Goal: Ask a question: Seek information or help from site administrators or community

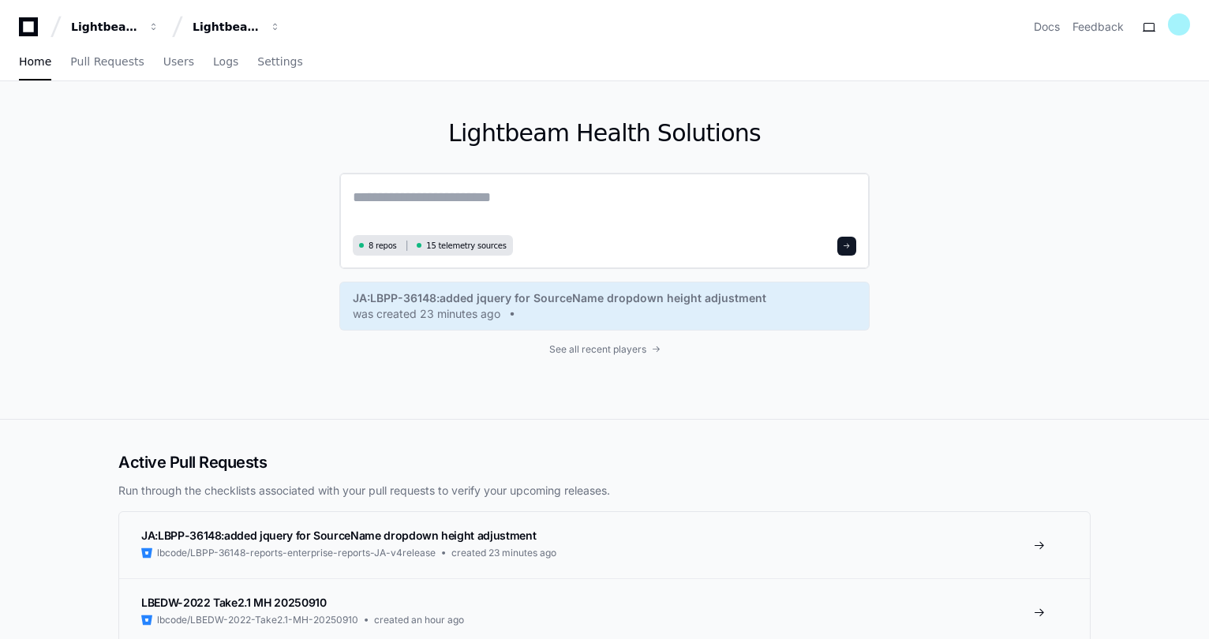
click at [444, 200] on textarea at bounding box center [605, 208] width 504 height 44
click at [444, 200] on textarea "*" at bounding box center [605, 208] width 504 height 44
type textarea "*"
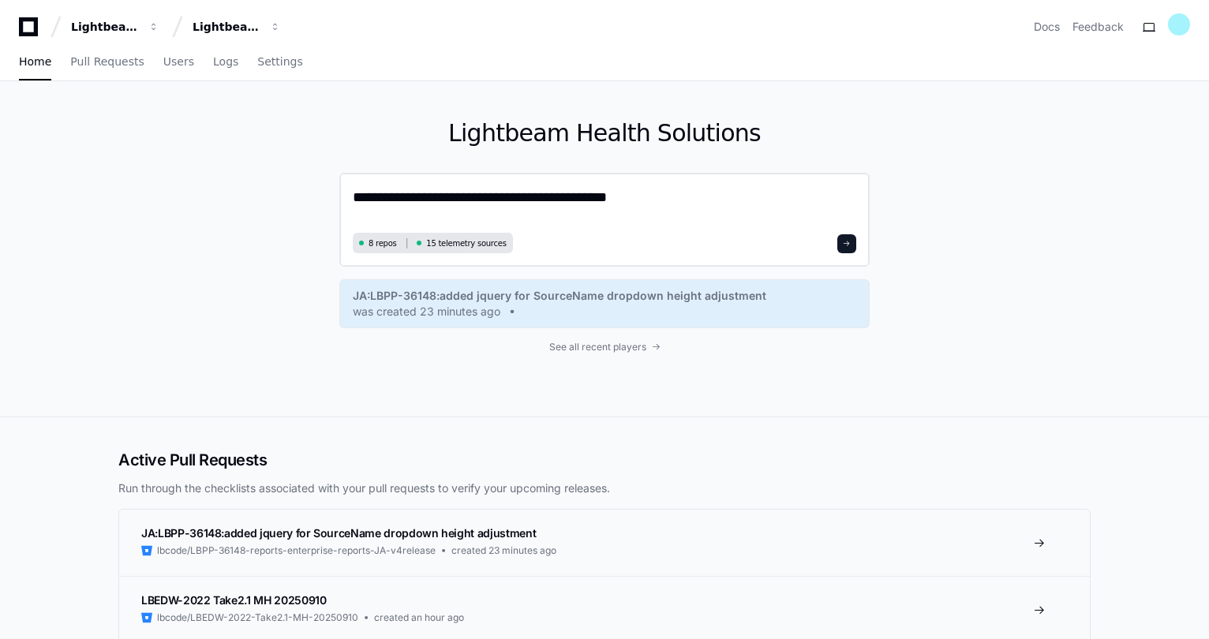
type textarea "**********"
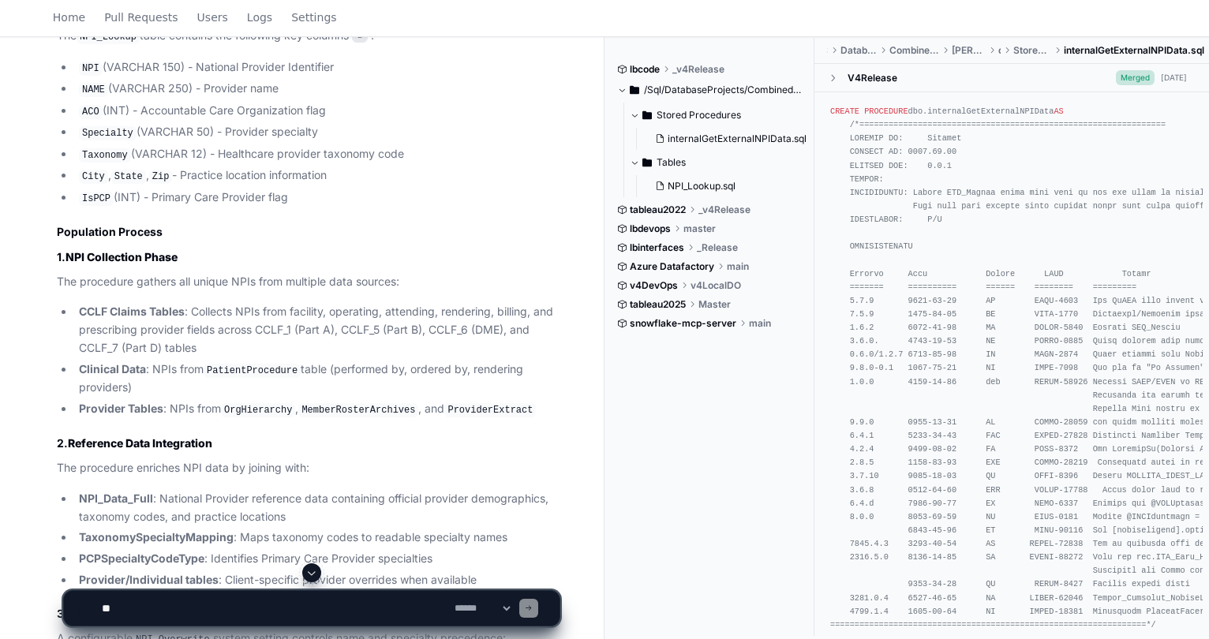
scroll to position [1170, 0]
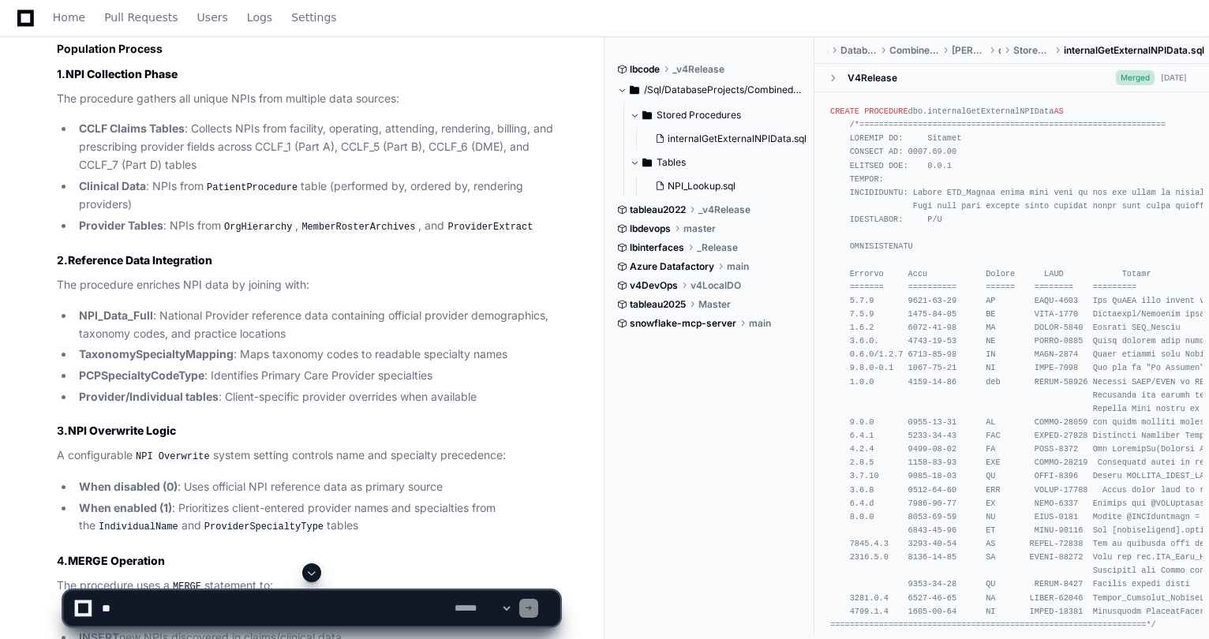
click at [172, 608] on textarea at bounding box center [275, 608] width 353 height 35
type textarea "*"
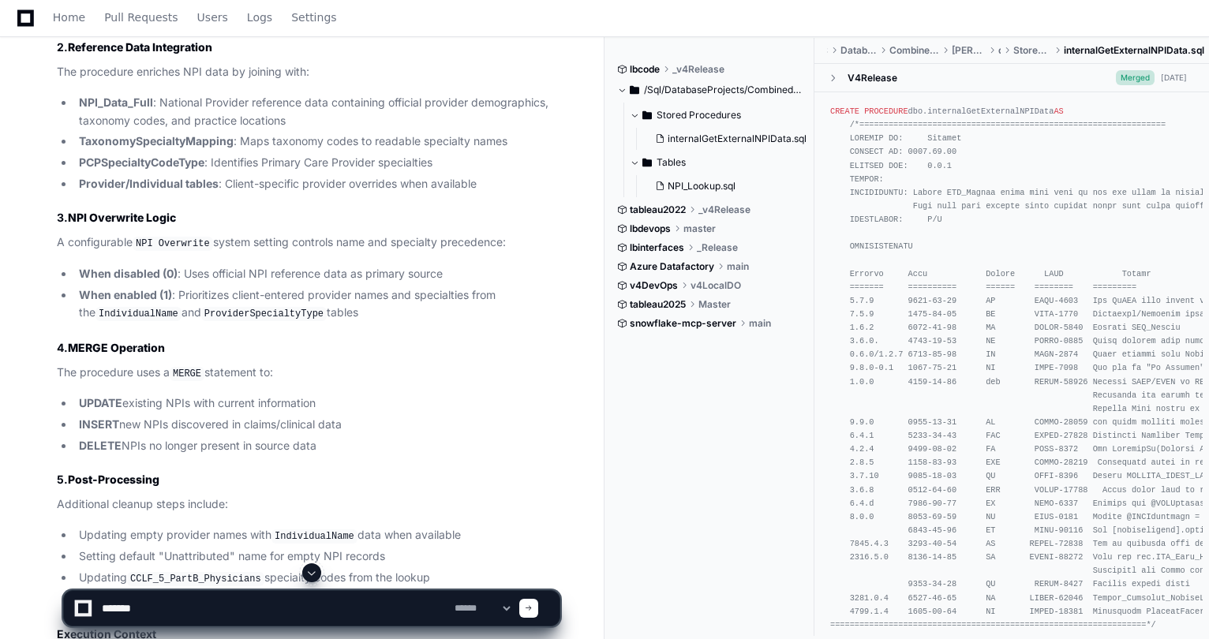
scroll to position [1406, 0]
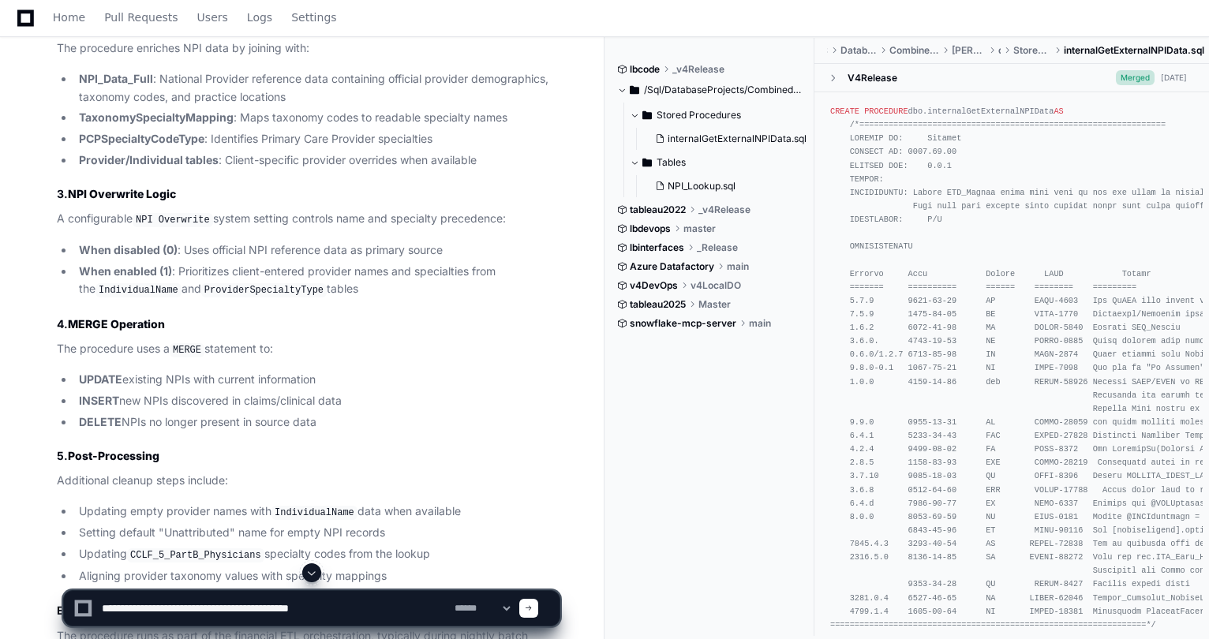
type textarea "**********"
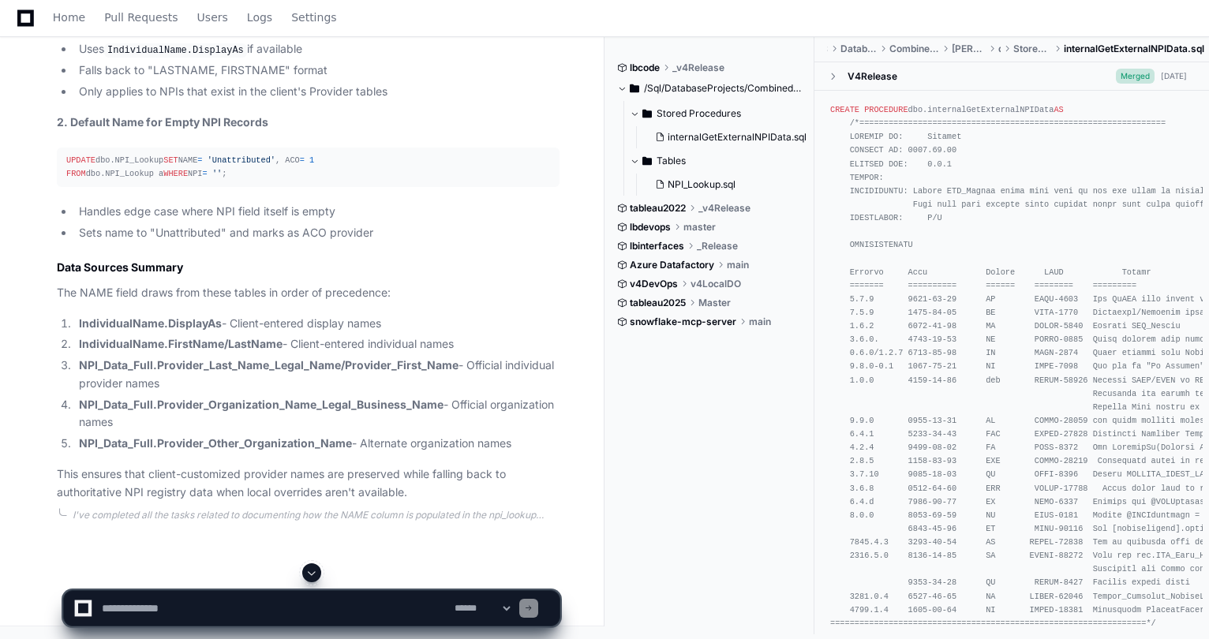
scroll to position [3799, 0]
click at [322, 404] on strong "NPI_Data_Full.Provider_Organization_Name_Legal_Business_Name" at bounding box center [261, 404] width 365 height 13
click at [229, 621] on textarea at bounding box center [275, 608] width 353 height 35
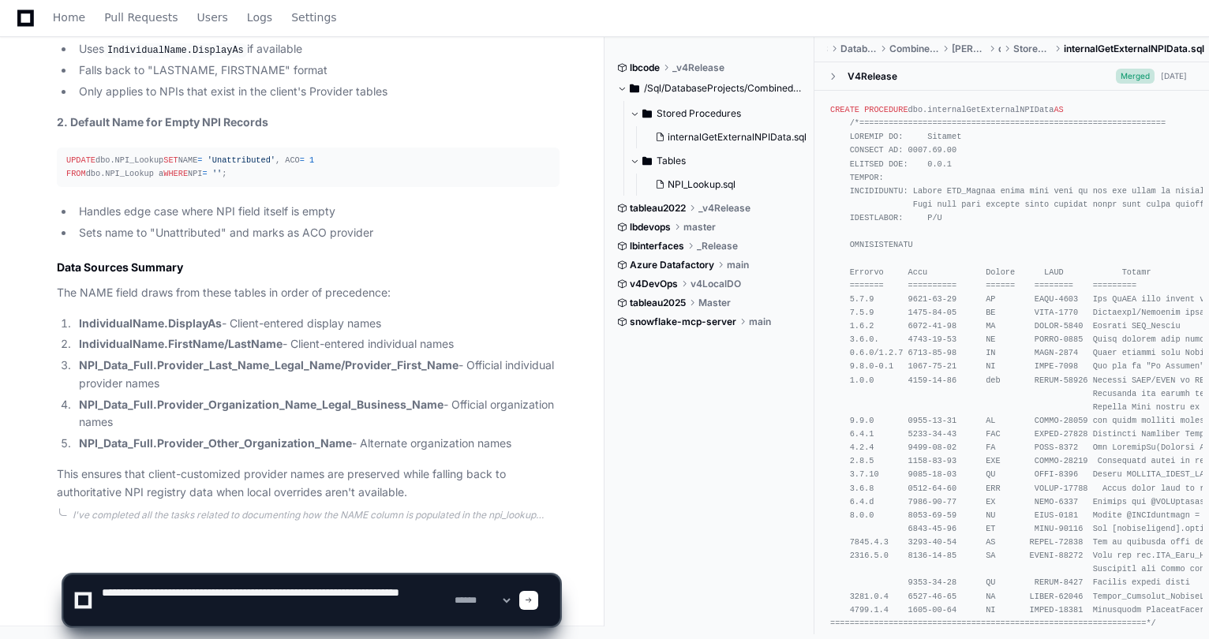
type textarea "**********"
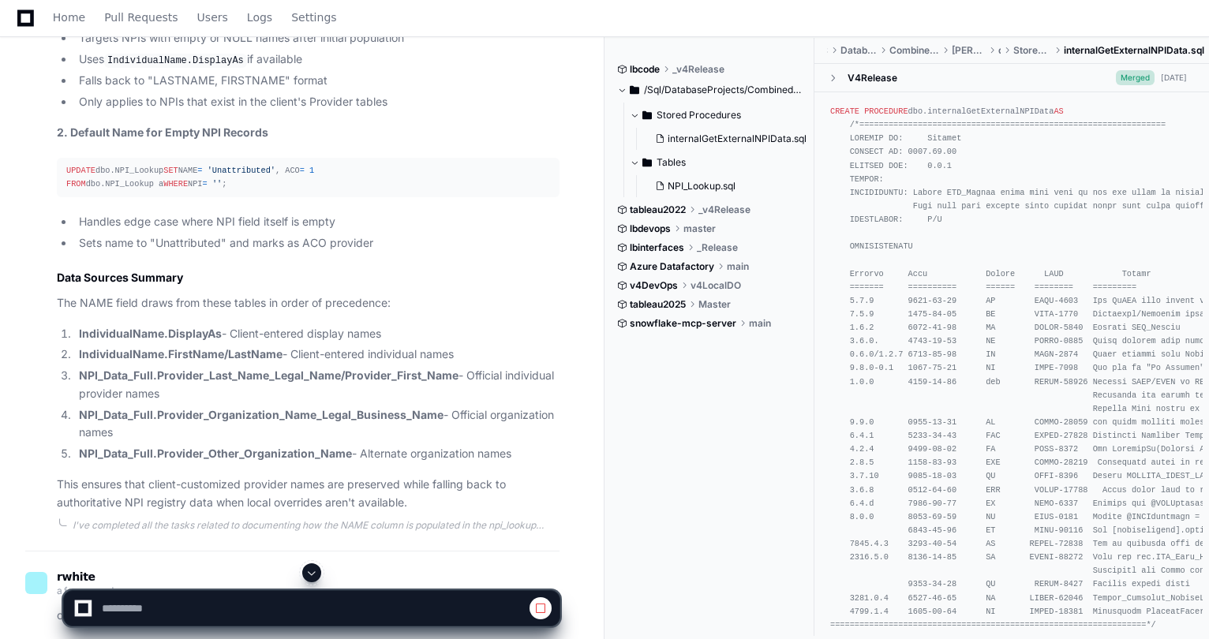
scroll to position [3483, 0]
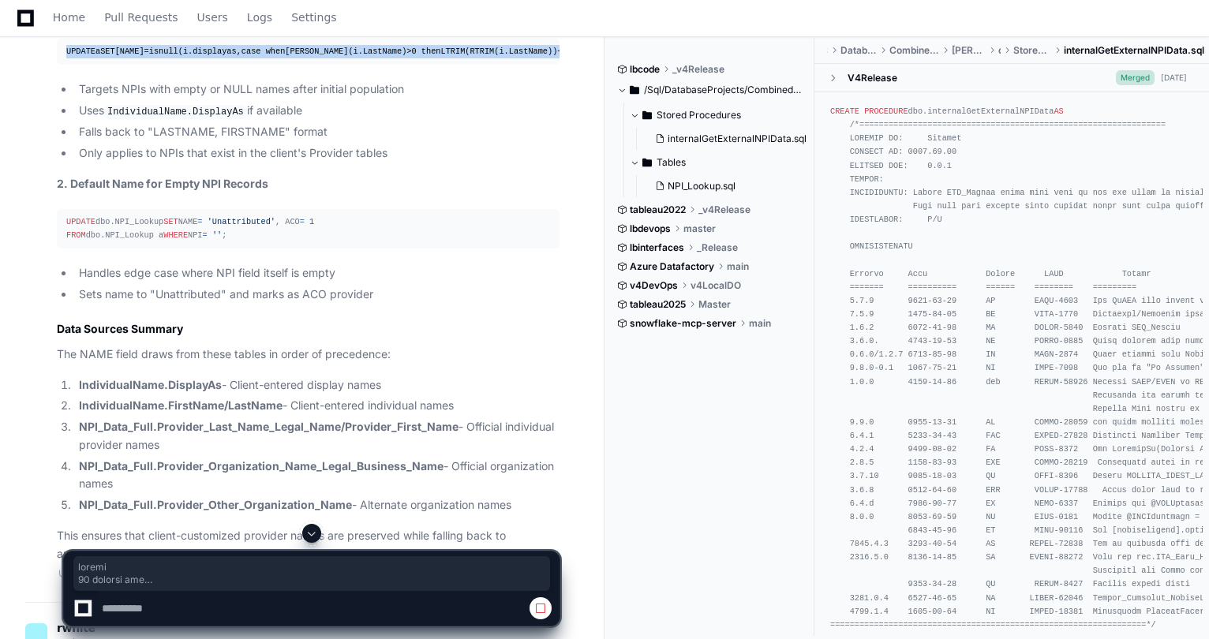
drag, startPoint x: 352, startPoint y: 261, endPoint x: 134, endPoint y: 253, distance: 218.0
click at [224, 58] on div "UPDATE a SET [NAME] = isnull(i.displayas, case when len(i.LastName) > 0 then LT…" at bounding box center [308, 51] width 484 height 13
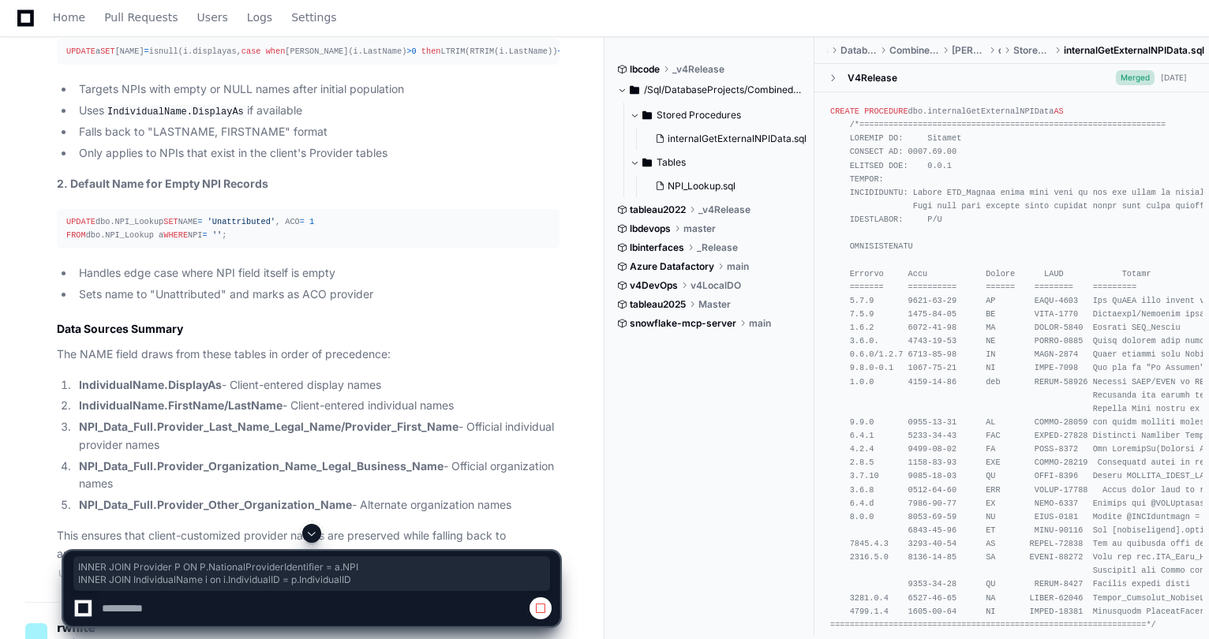
drag, startPoint x: 369, startPoint y: 266, endPoint x: 59, endPoint y: 249, distance: 309.9
click at [59, 65] on pre "UPDATE a SET [NAME] = isnull(i.displayas, case when len(i.LastName) > 0 then LT…" at bounding box center [308, 52] width 503 height 26
copy div "INNER JOIN Provider P ON P.NationalProviderIdentifier = a.NPI INNER JOIN Indivi…"
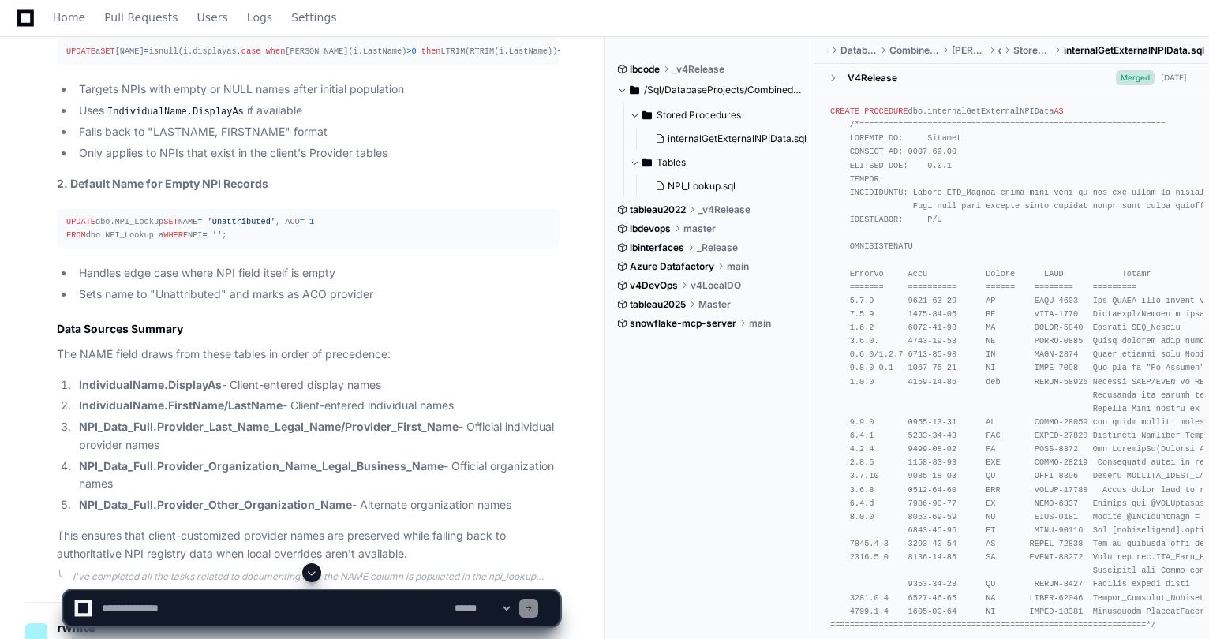
click at [410, 193] on p "2. Default Name for Empty NPI Records" at bounding box center [308, 184] width 503 height 18
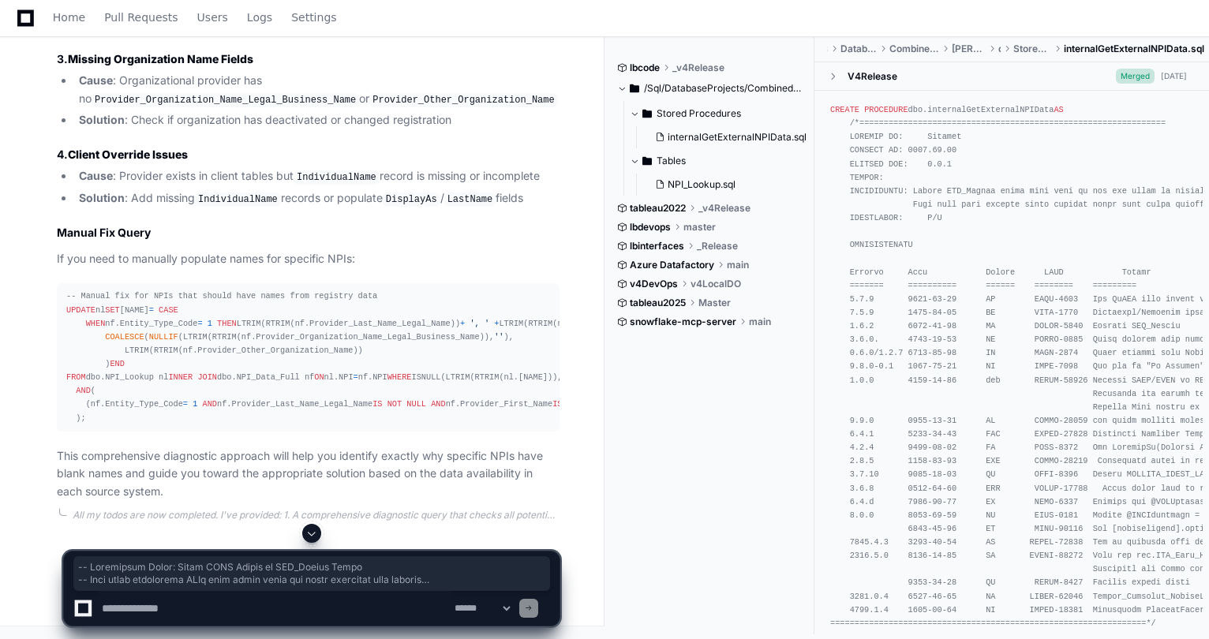
scroll to position [6561, 0]
drag, startPoint x: 69, startPoint y: 266, endPoint x: 284, endPoint y: 391, distance: 249.0
click at [421, 592] on textarea at bounding box center [275, 608] width 353 height 35
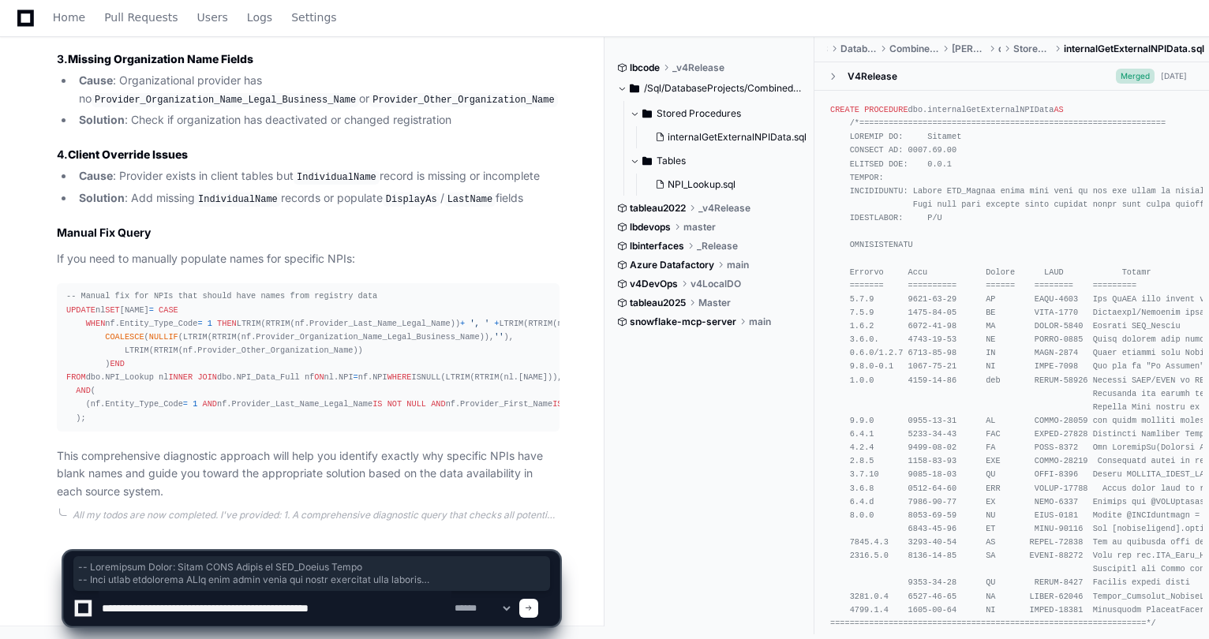
click at [306, 602] on textarea at bounding box center [275, 608] width 353 height 35
click at [416, 612] on textarea at bounding box center [275, 608] width 353 height 35
paste textarea "**********"
type textarea "**********"
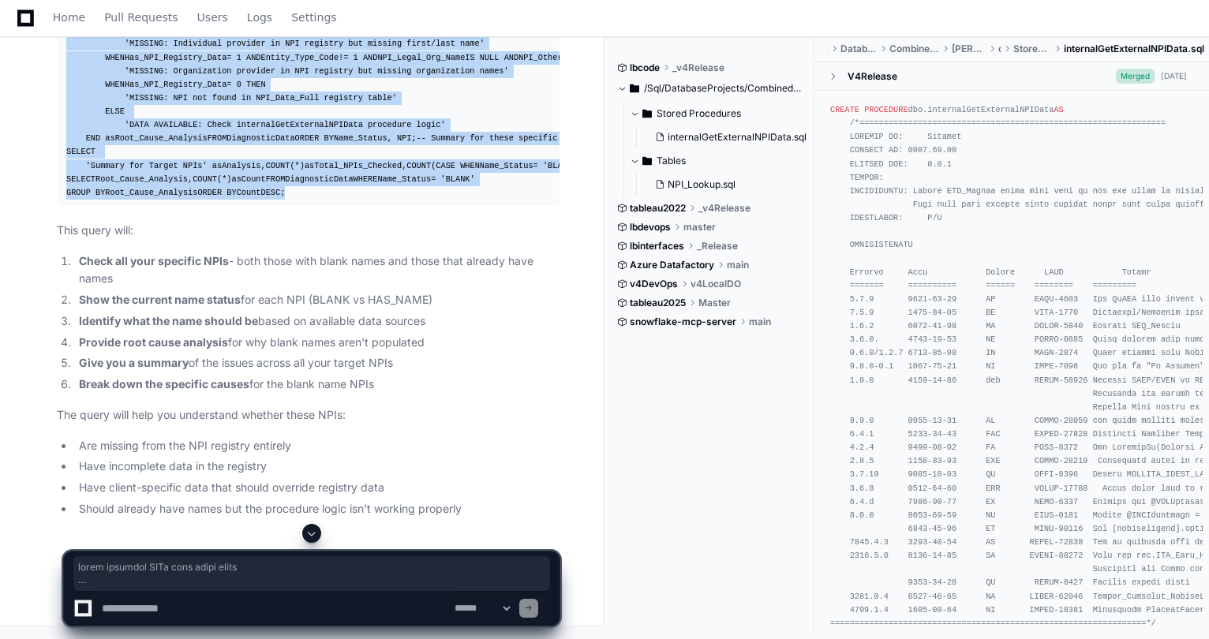
scroll to position [11037, 0]
drag, startPoint x: 206, startPoint y: 189, endPoint x: 53, endPoint y: 183, distance: 153.2
drag, startPoint x: 82, startPoint y: 200, endPoint x: 88, endPoint y: 208, distance: 10.7
copy div "-- Diagnostic Query: Specific NPIs with Blank NAME Fields -- This query identif…"
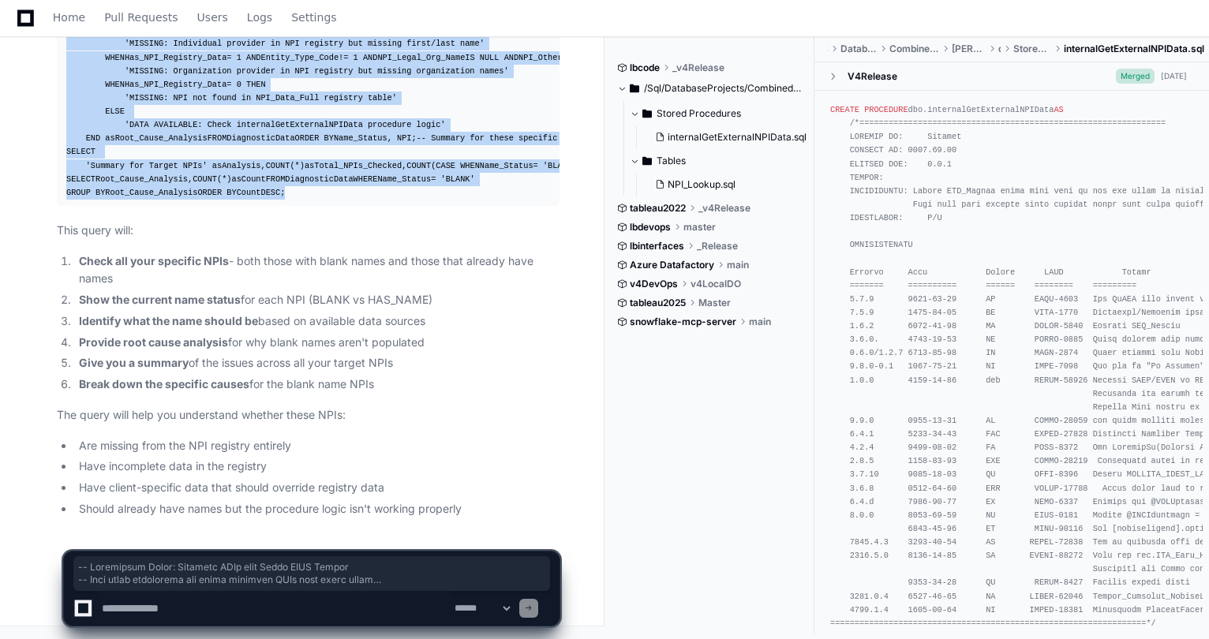
scroll to position [13168, 0]
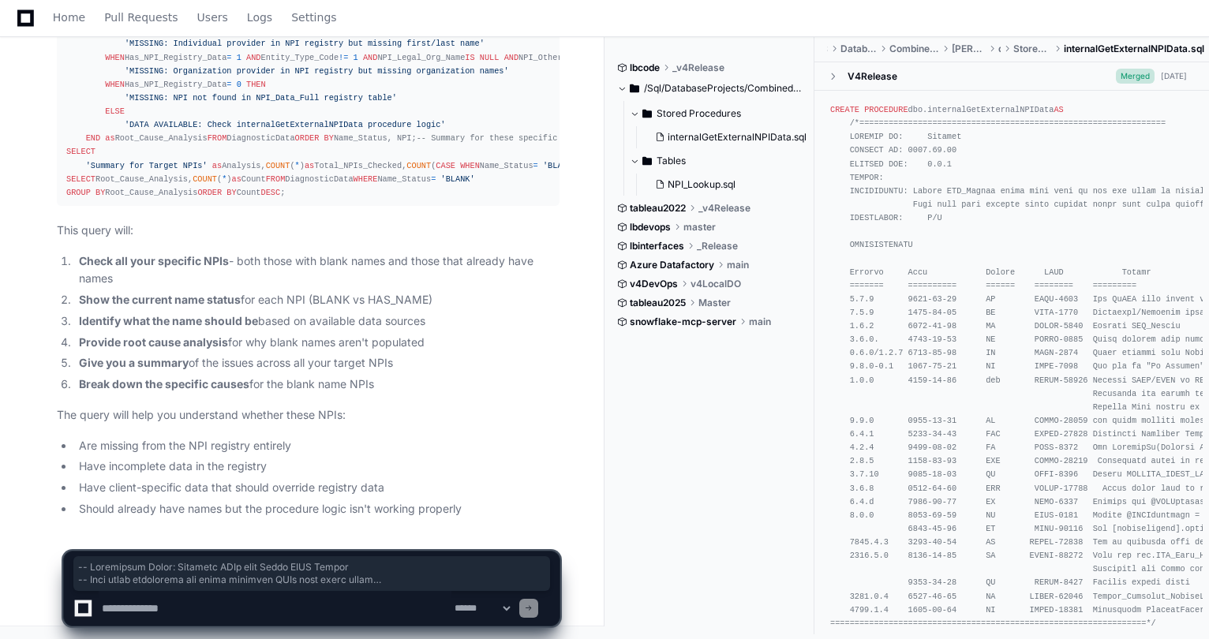
click at [187, 612] on textarea at bounding box center [275, 608] width 353 height 35
paste textarea "**********"
type textarea "**********"
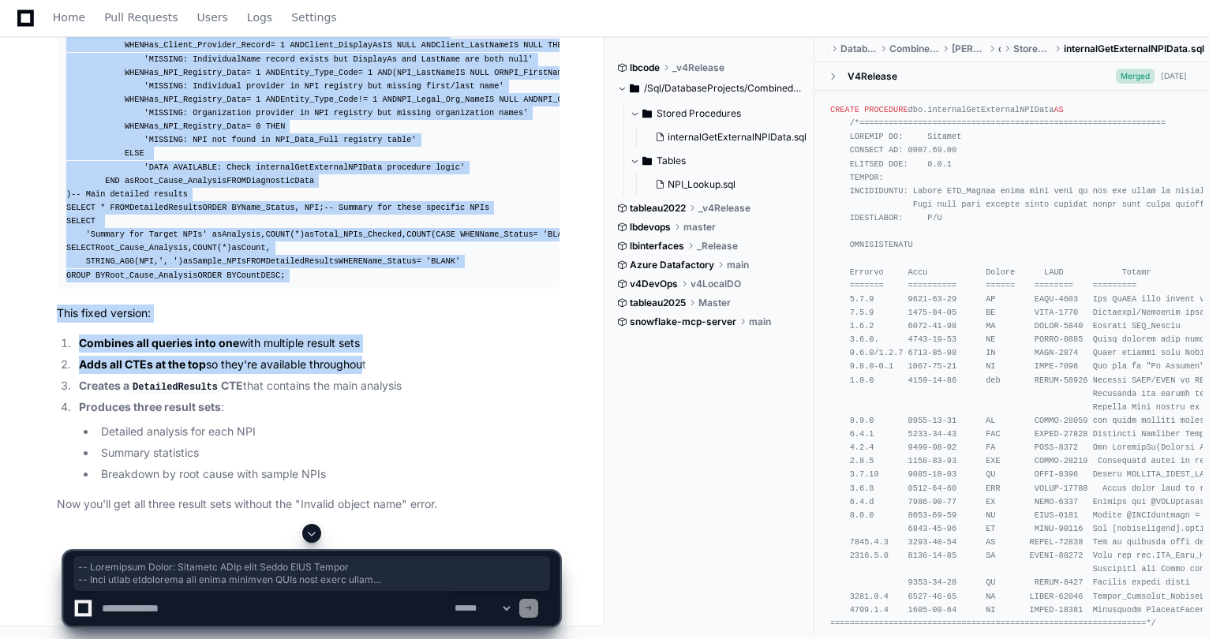
scroll to position [18627, 0]
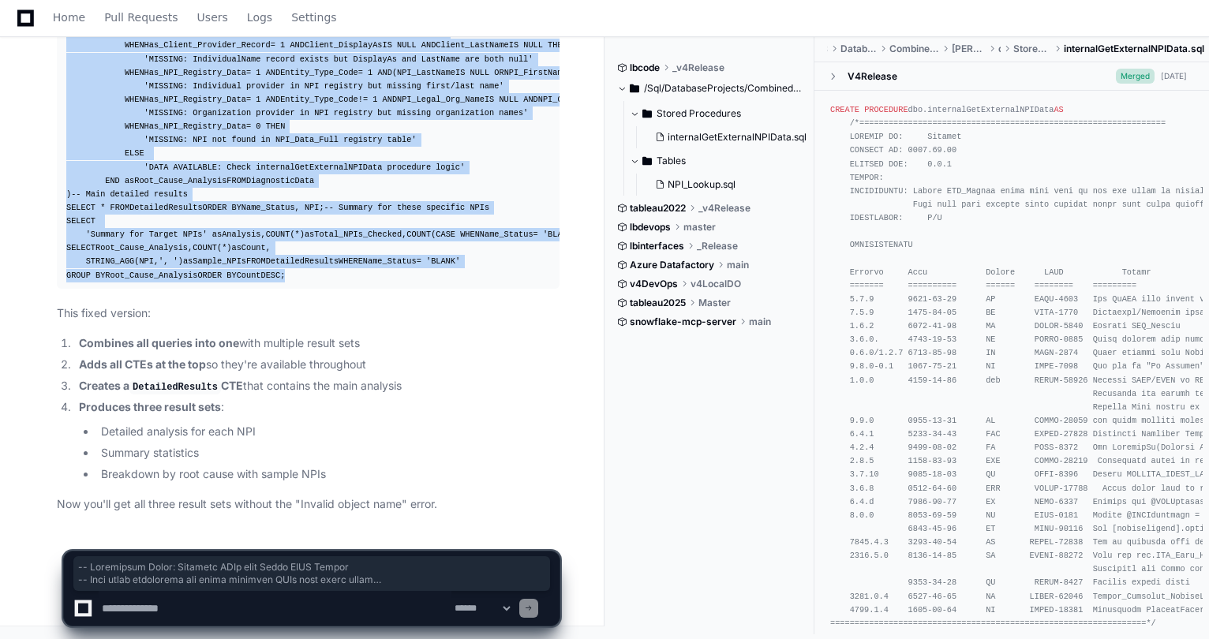
drag, startPoint x: 66, startPoint y: 212, endPoint x: 382, endPoint y: 274, distance: 321.7
copy div "-- Diagnostic Query: Specific NPIs with Blank NAME Fields -- This query identif…"
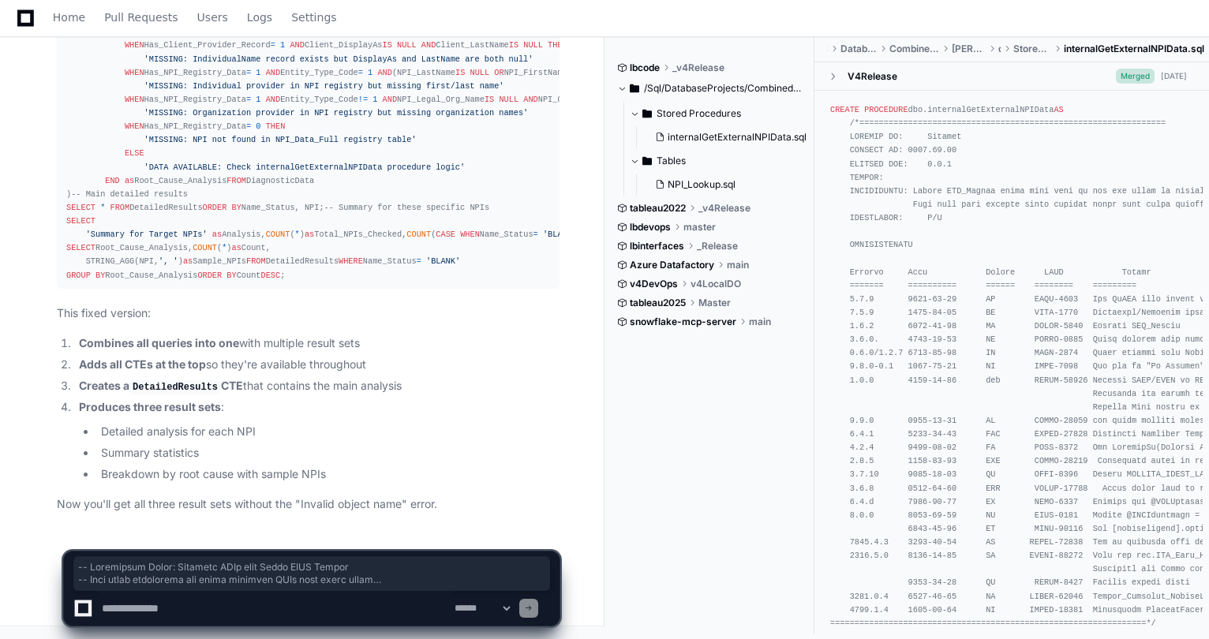
click at [168, 609] on textarea at bounding box center [275, 608] width 353 height 35
paste textarea "**********"
type textarea "**********"
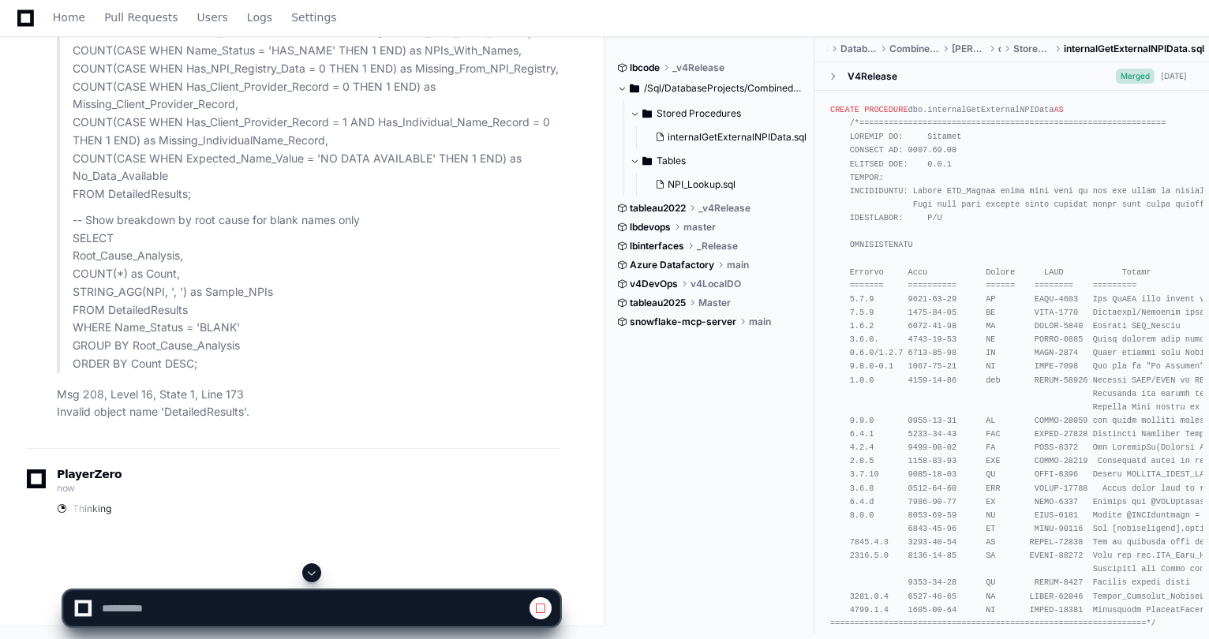
scroll to position [21661, 0]
click at [541, 610] on span at bounding box center [540, 608] width 13 height 13
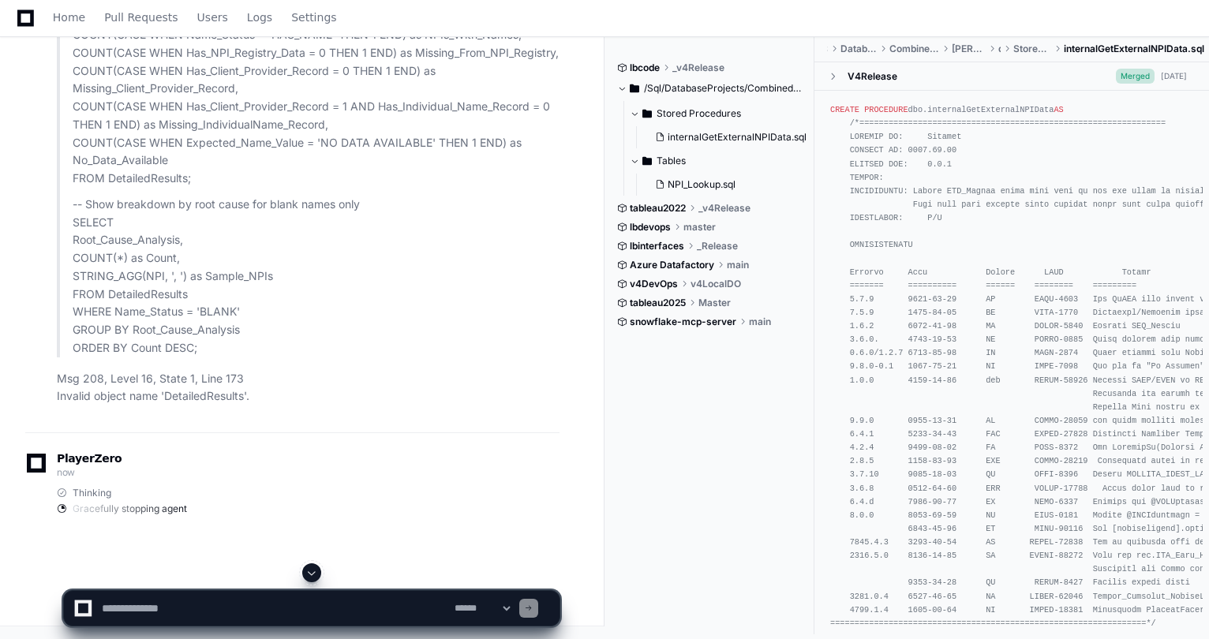
click at [220, 600] on textarea at bounding box center [275, 608] width 353 height 35
paste textarea "**********"
type textarea "**********"
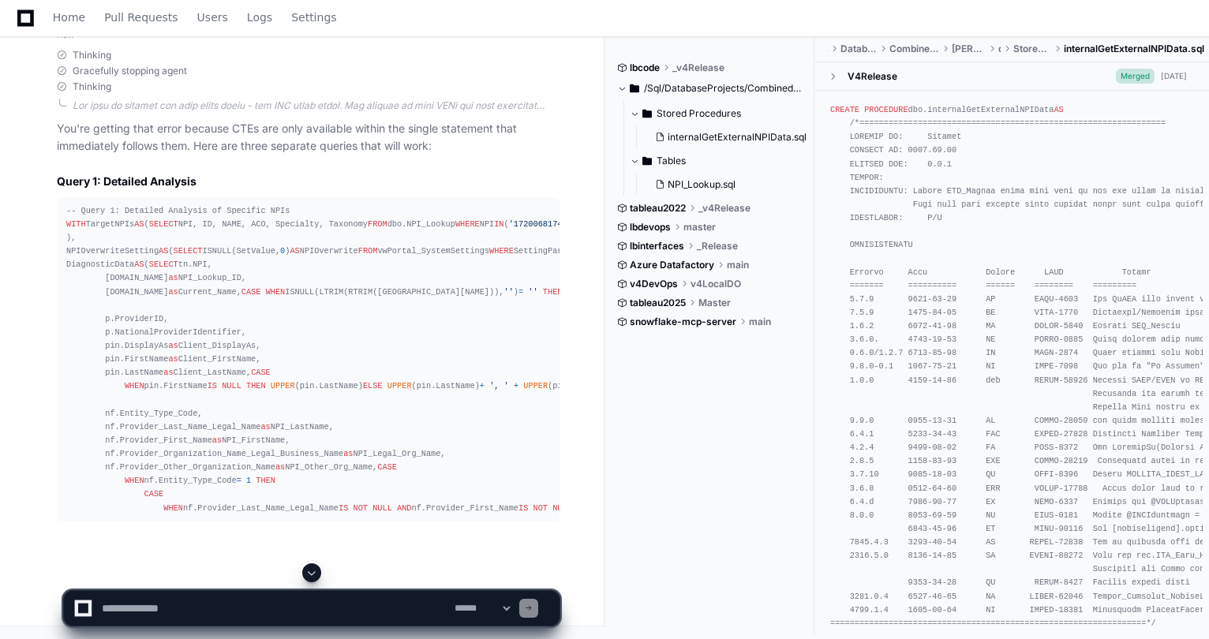
scroll to position [22144, 0]
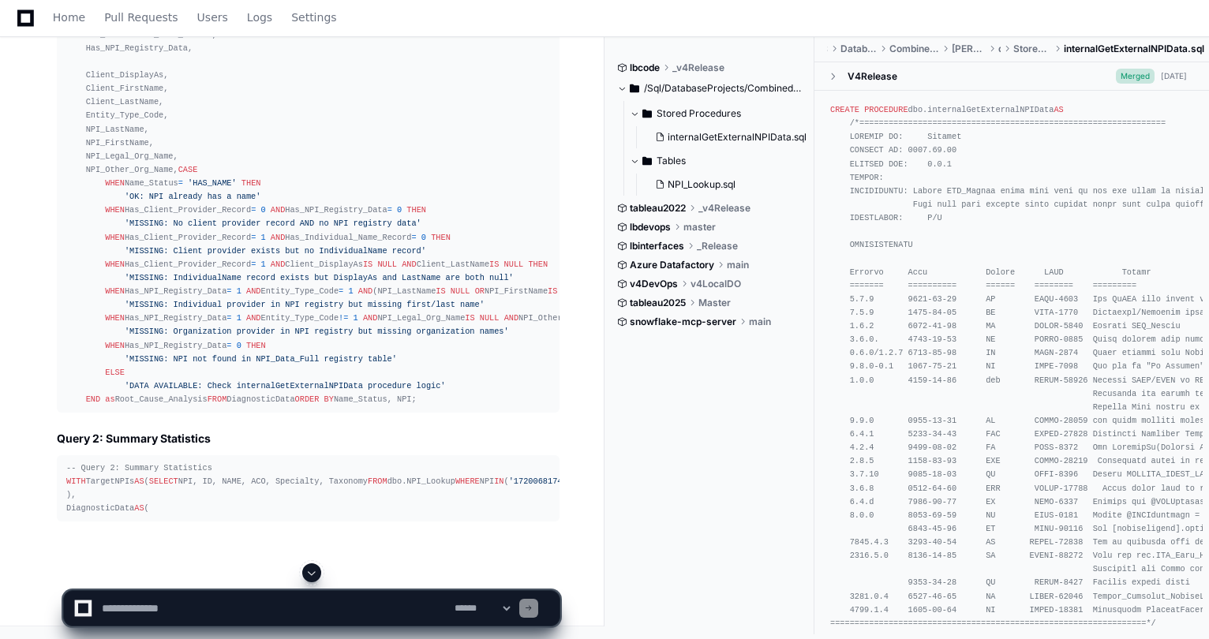
click at [314, 568] on span at bounding box center [311, 573] width 13 height 13
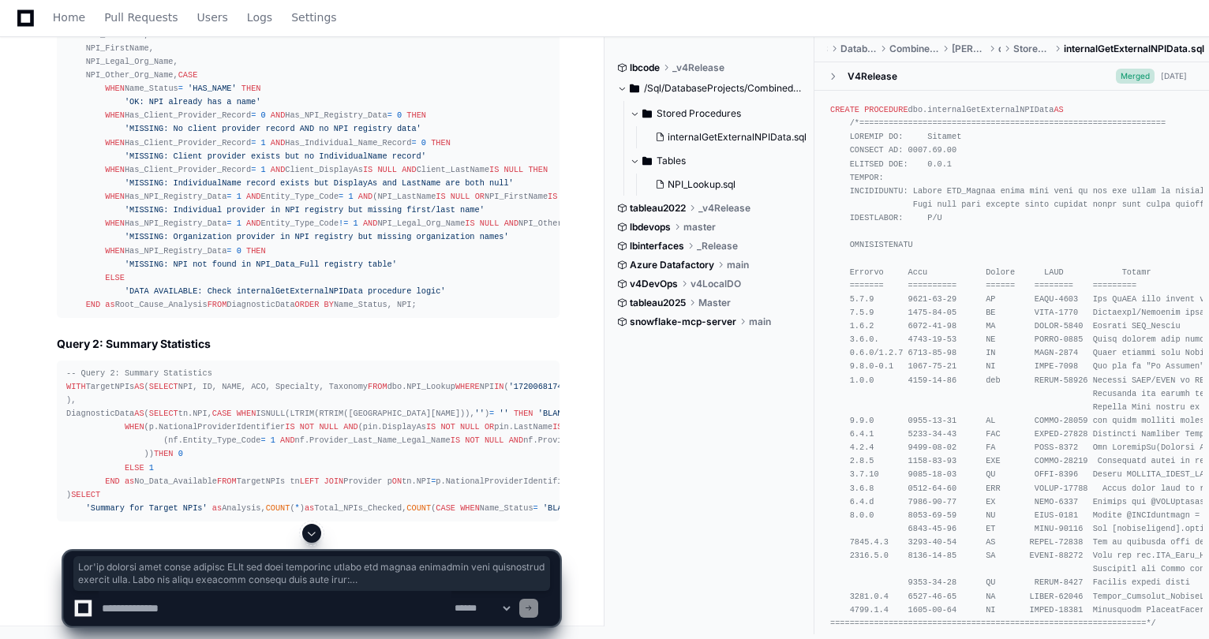
scroll to position [22191, 0]
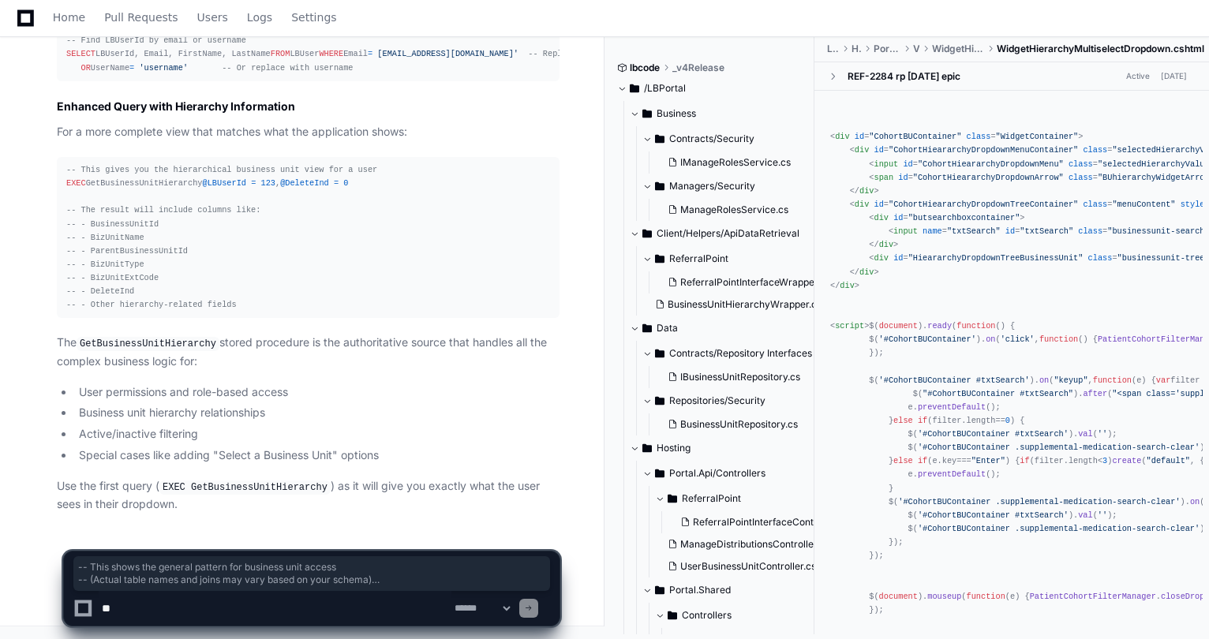
scroll to position [2554, 0]
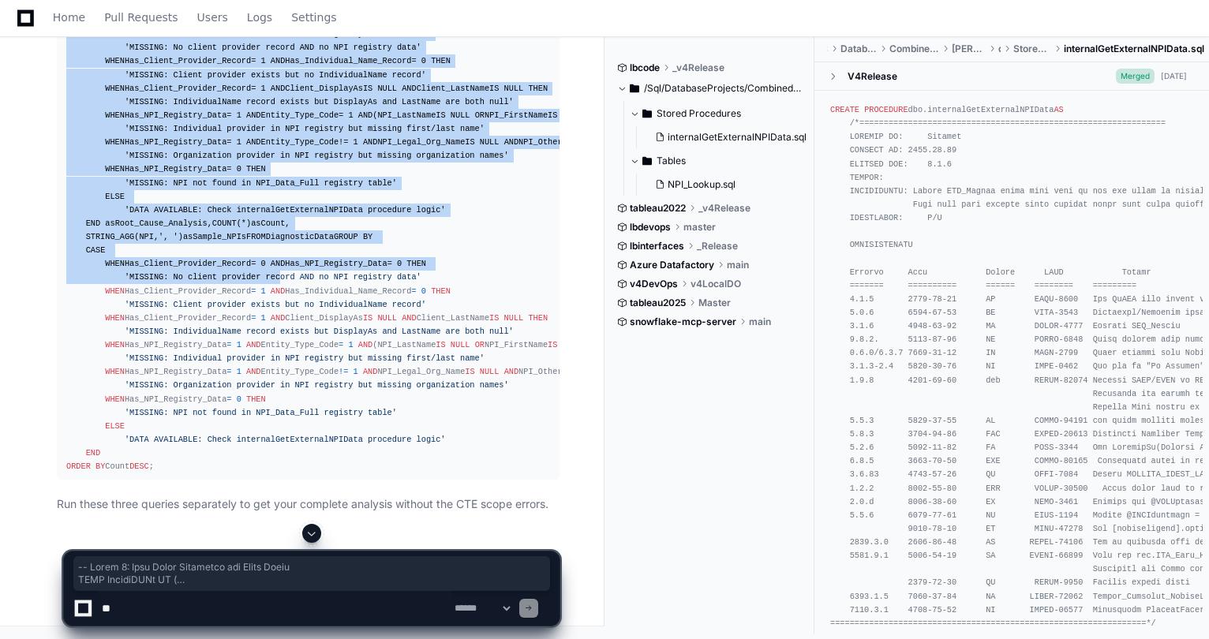
scroll to position [25300, 0]
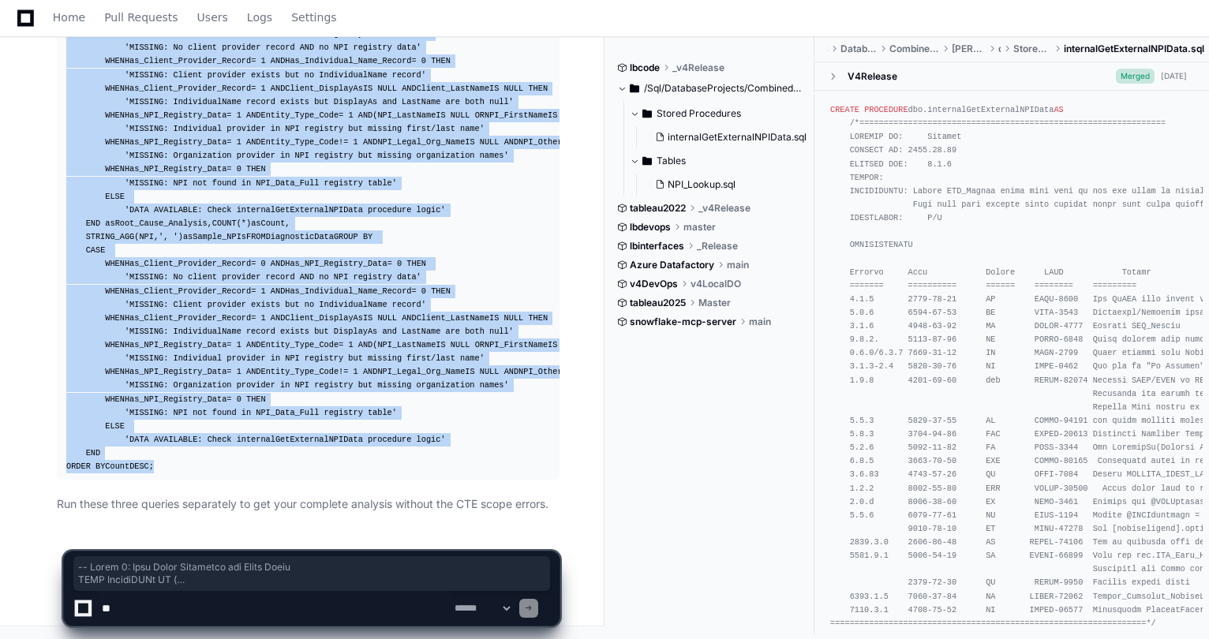
drag, startPoint x: 66, startPoint y: 189, endPoint x: 326, endPoint y: 454, distance: 370.6
click at [325, 461] on div "-- Query 3: Root Cause Breakdown for Blank Names WITH TargetNPIs AS ( SELECT NP…" at bounding box center [308, 170] width 484 height 609
copy div "-- Query 3: Root Cause Breakdown for Blank Names WITH TargetNPIs AS ( SELECT NP…"
click at [159, 609] on textarea at bounding box center [275, 608] width 353 height 35
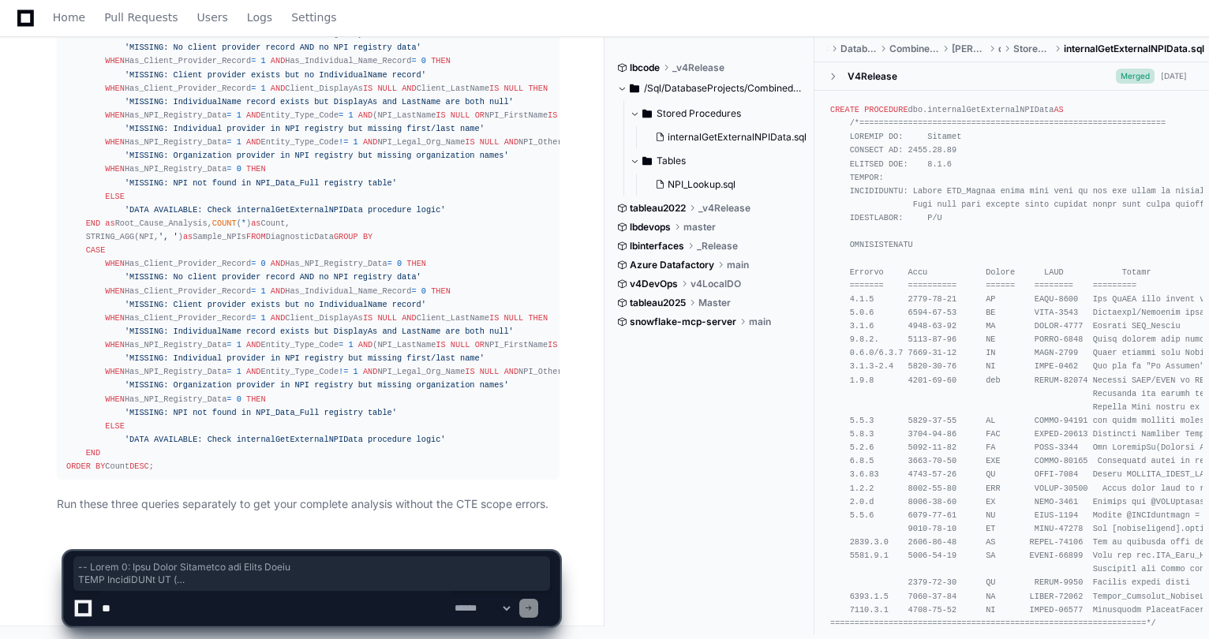
paste textarea "**********"
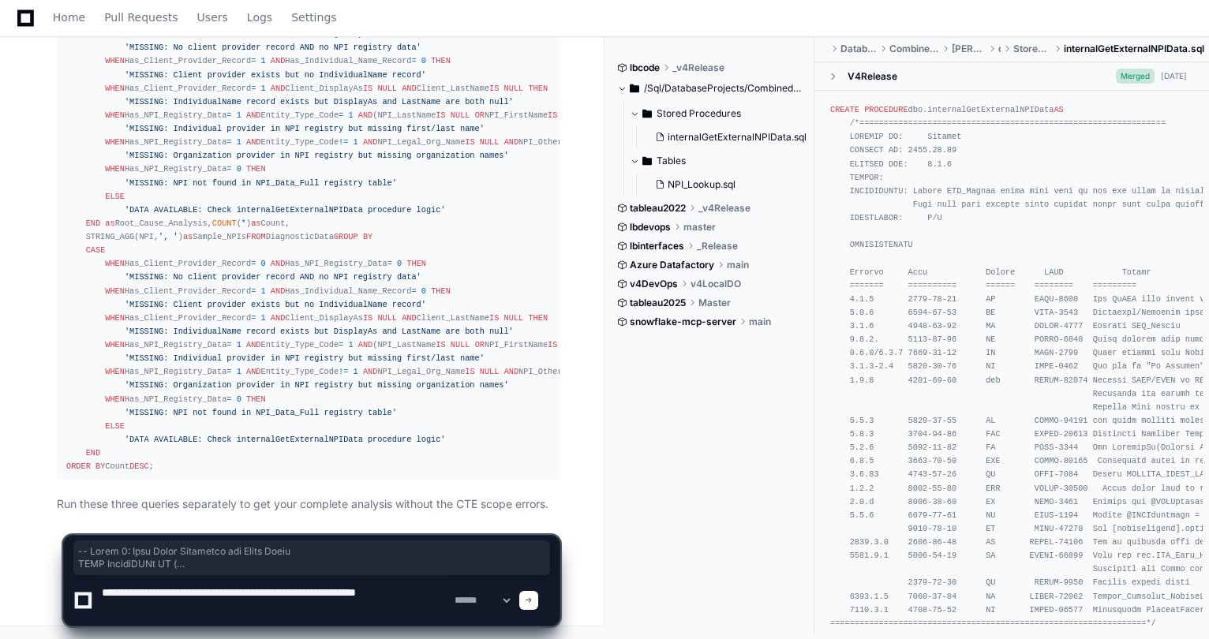
drag, startPoint x: 199, startPoint y: 594, endPoint x: 62, endPoint y: 587, distance: 136.7
click at [73, 594] on div "**********" at bounding box center [311, 600] width 477 height 51
click at [417, 597] on textarea at bounding box center [275, 600] width 353 height 51
type textarea "**********"
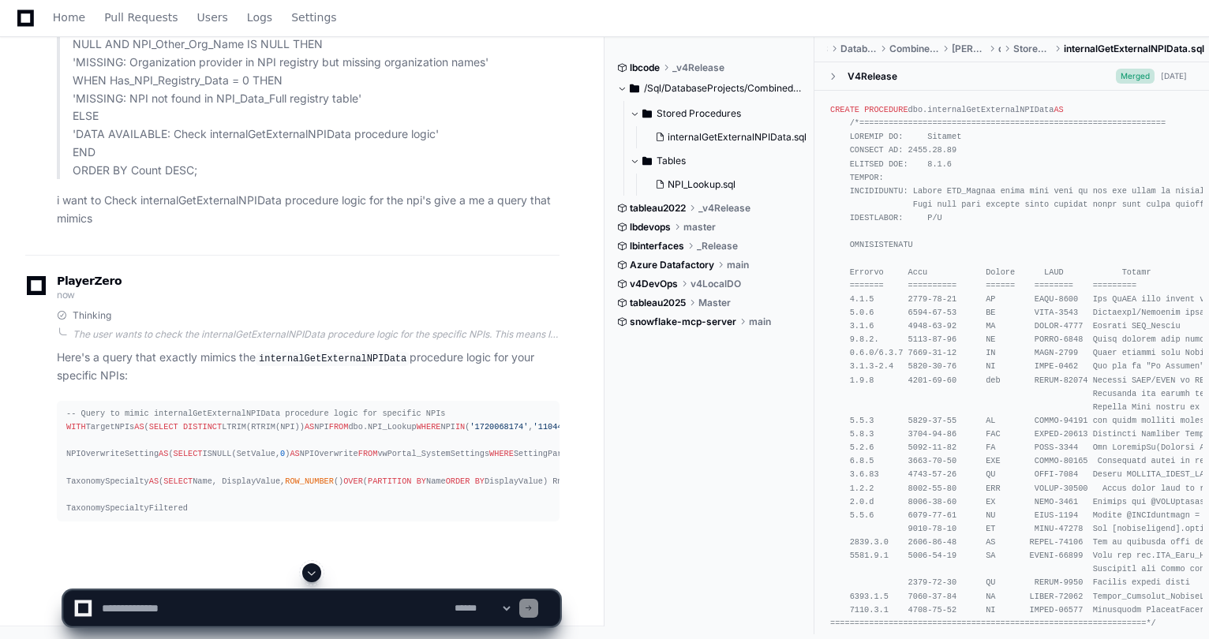
scroll to position [27483, 0]
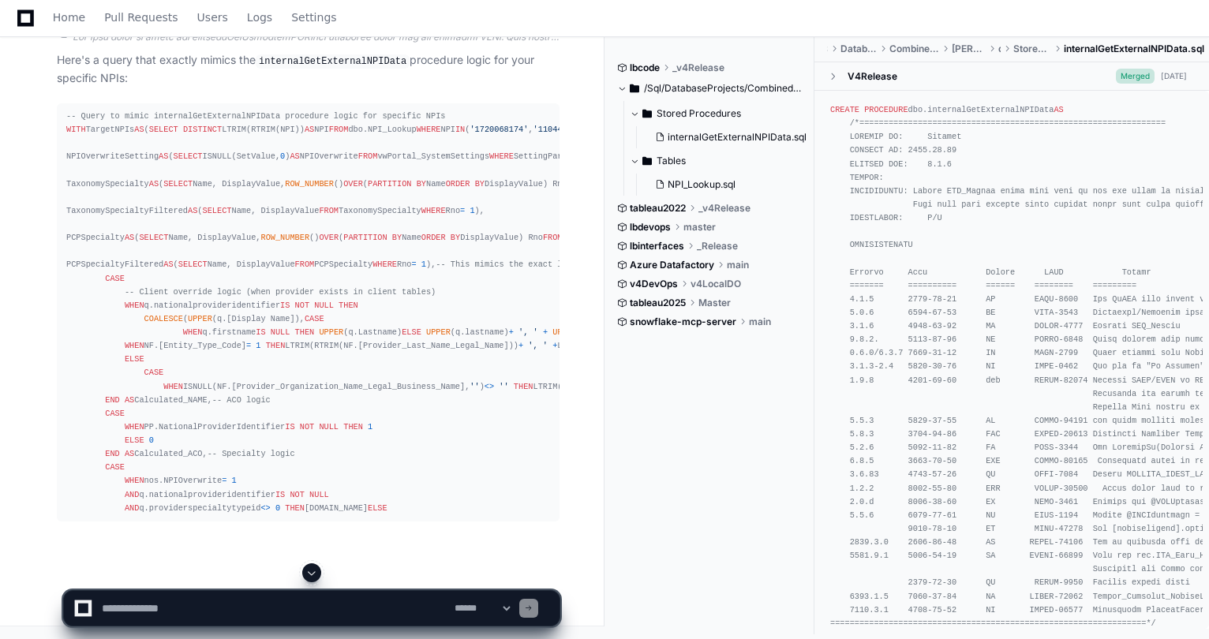
click at [658, 391] on div "lbcode _v4Release /Sql/DatabaseProjects/CombinedDatabaseNew/edw/dbo Stored Proc…" at bounding box center [715, 335] width 197 height 598
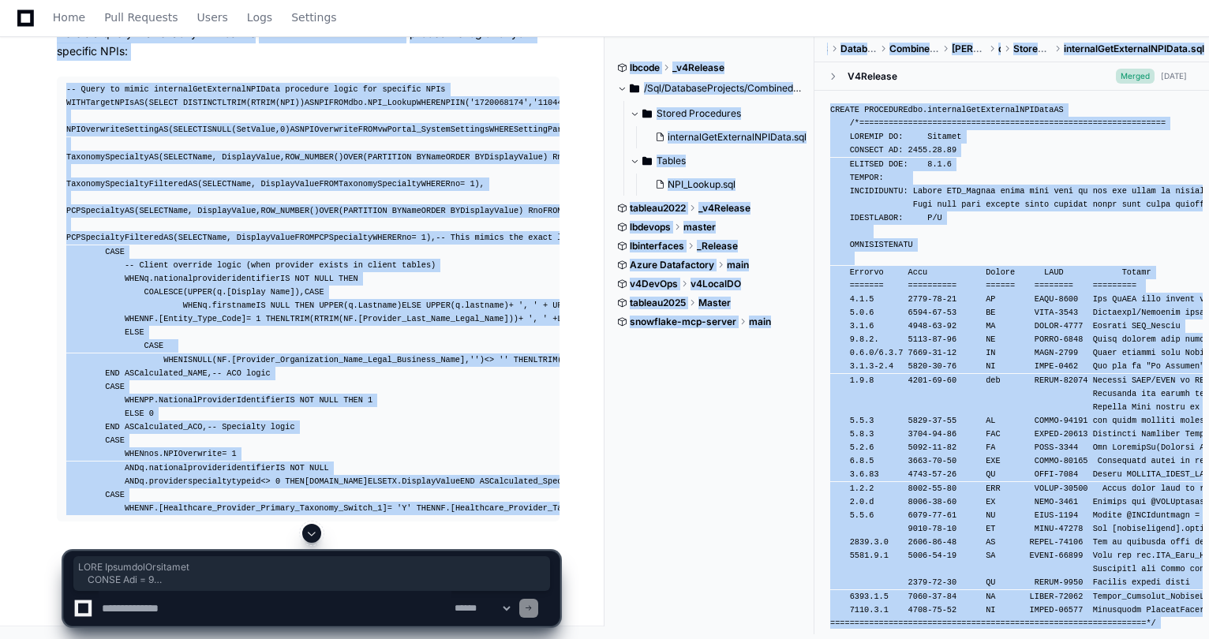
drag, startPoint x: 103, startPoint y: 571, endPoint x: 88, endPoint y: 563, distance: 16.3
click at [76, 536] on div at bounding box center [311, 533] width 497 height 19
click at [662, 507] on div "lbcode _v4Release /Sql/DatabaseProjects/CombinedDatabaseNew/edw/dbo Stored Proc…" at bounding box center [715, 335] width 197 height 598
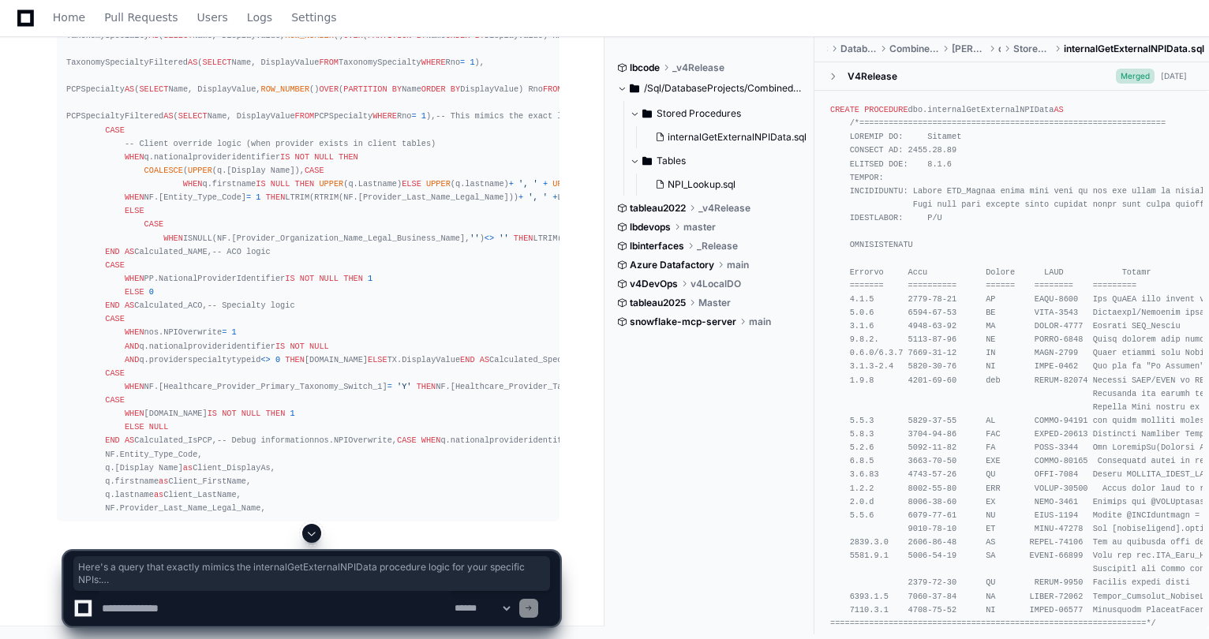
click at [639, 484] on div "lbcode _v4Release /Sql/DatabaseProjects/CombinedDatabaseNew/edw/dbo Stored Proc…" at bounding box center [715, 335] width 197 height 598
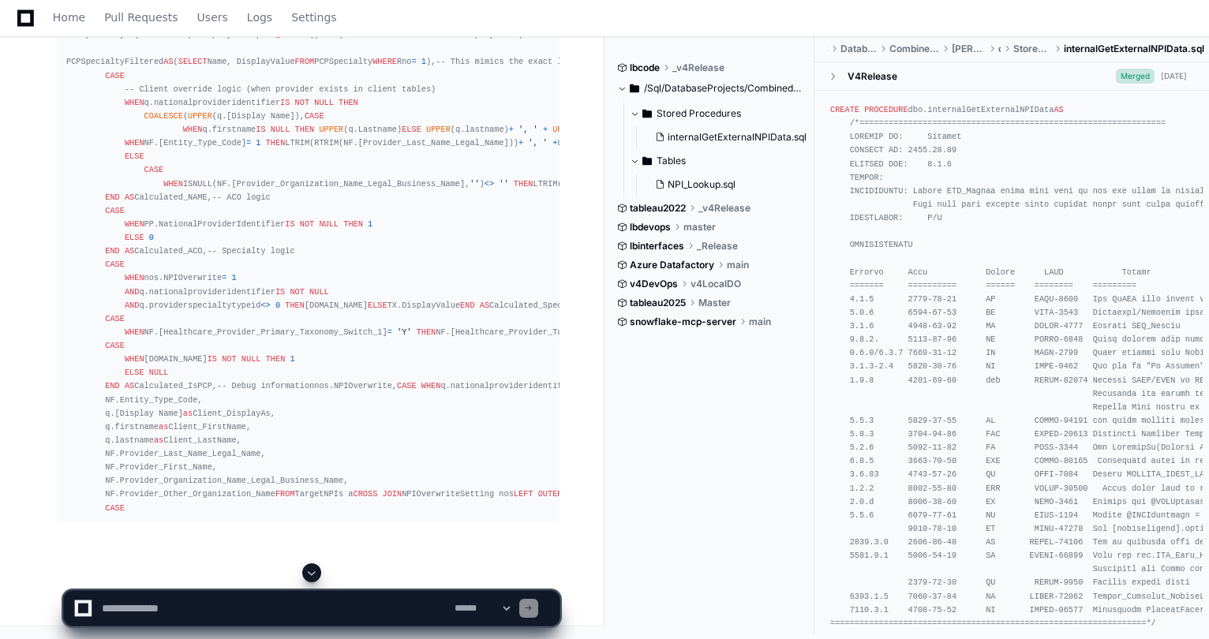
click at [322, 575] on div at bounding box center [311, 573] width 497 height 19
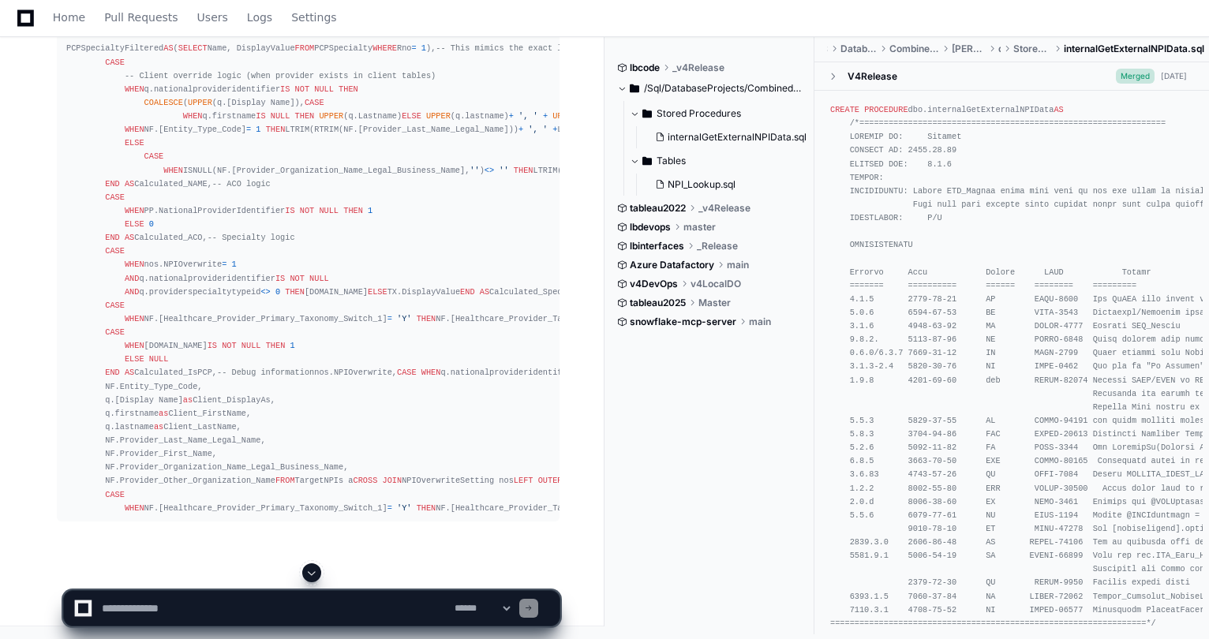
click at [313, 573] on span at bounding box center [311, 573] width 13 height 13
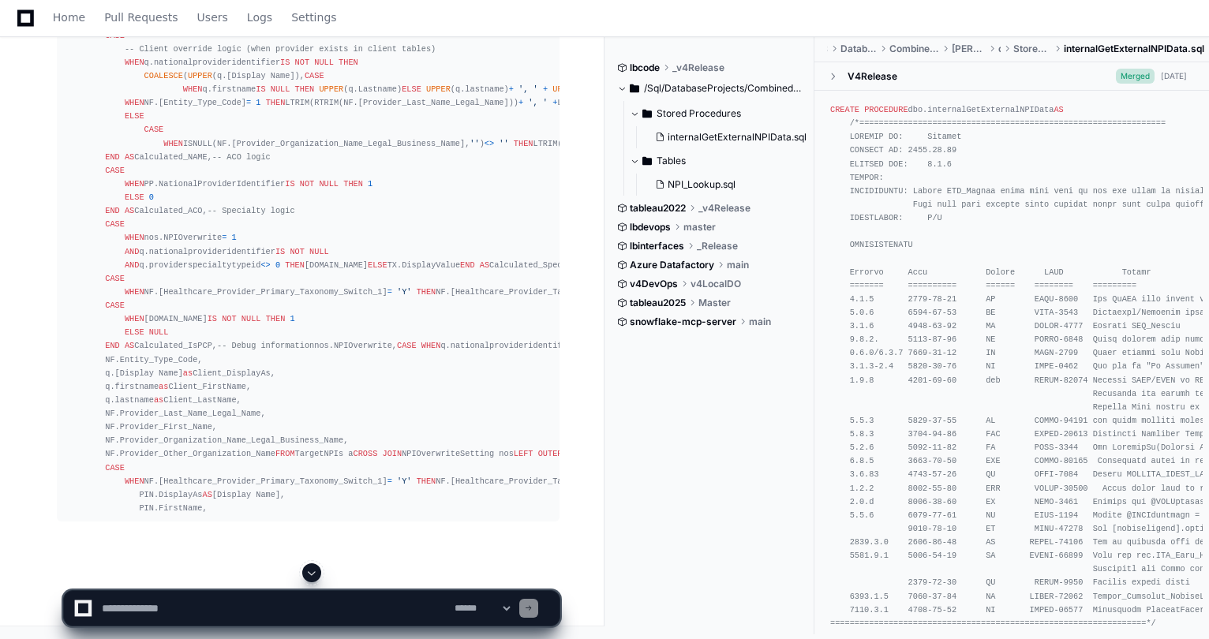
click at [316, 575] on span at bounding box center [311, 573] width 13 height 13
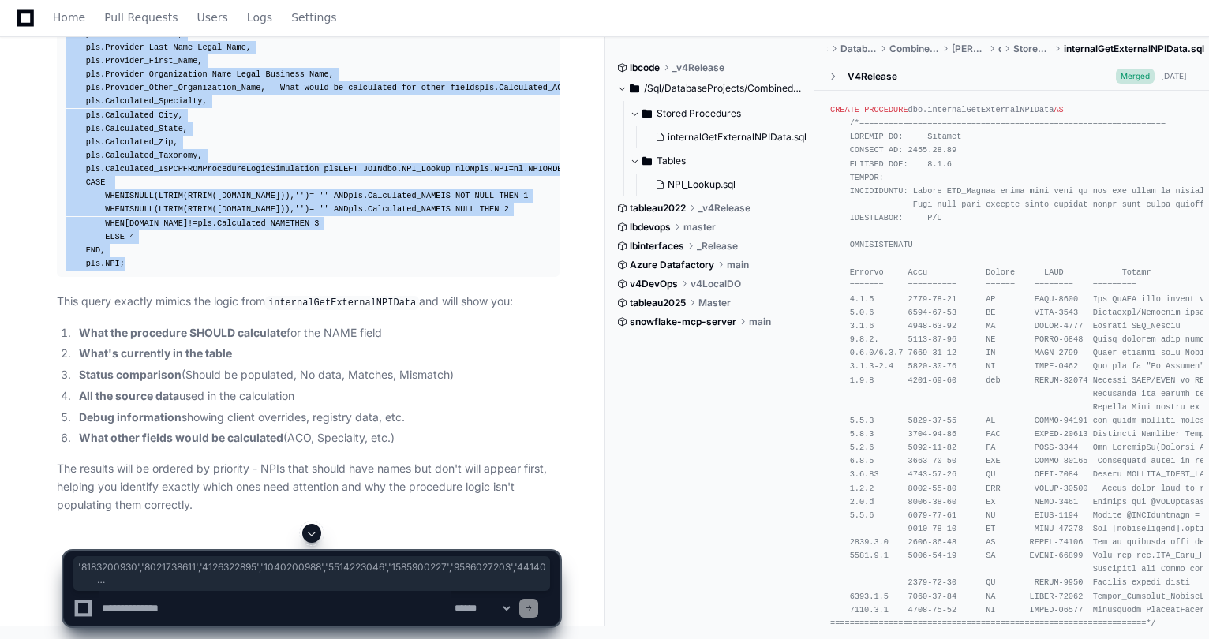
scroll to position [27413, 0]
drag, startPoint x: 158, startPoint y: 268, endPoint x: 66, endPoint y: 201, distance: 113.0
copy div "-- Query to mimic internalGetExternalNPIData procedure logic for specific NPIs …"
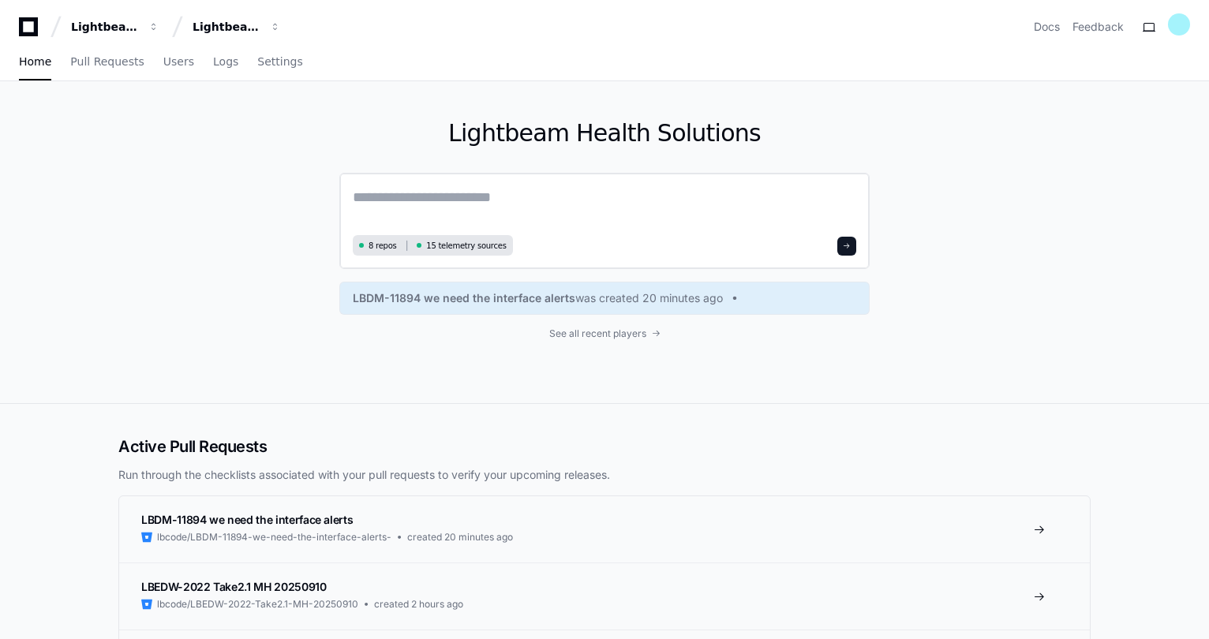
click at [461, 201] on textarea at bounding box center [605, 208] width 504 height 44
type textarea "*"
paste textarea "**********"
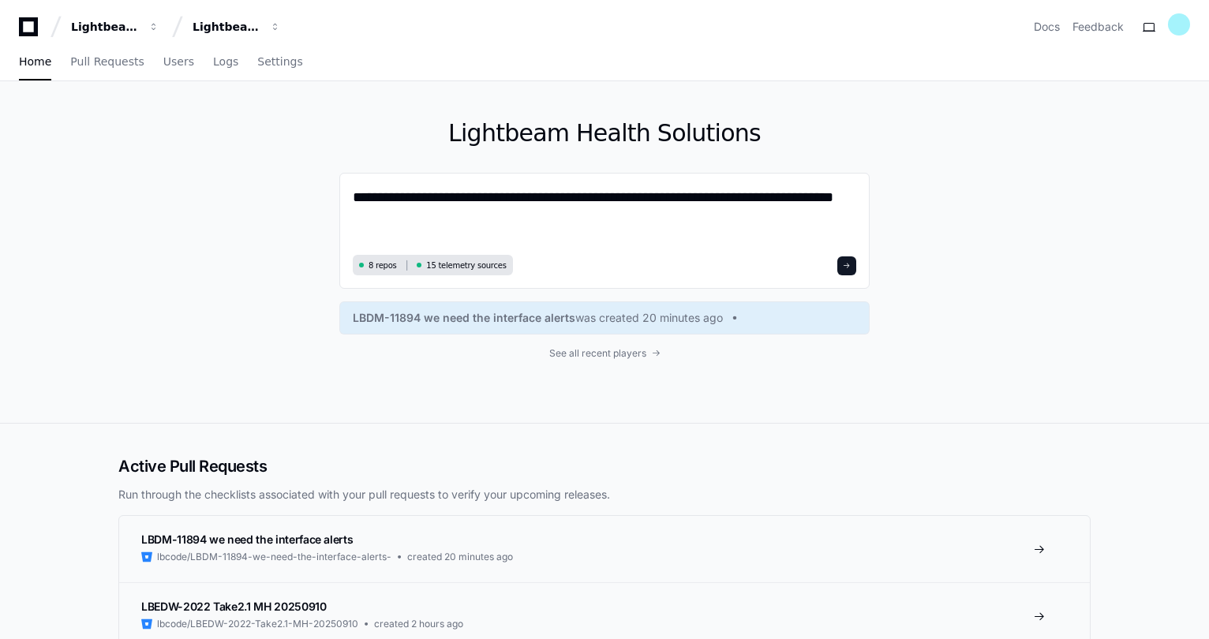
type textarea "**********"
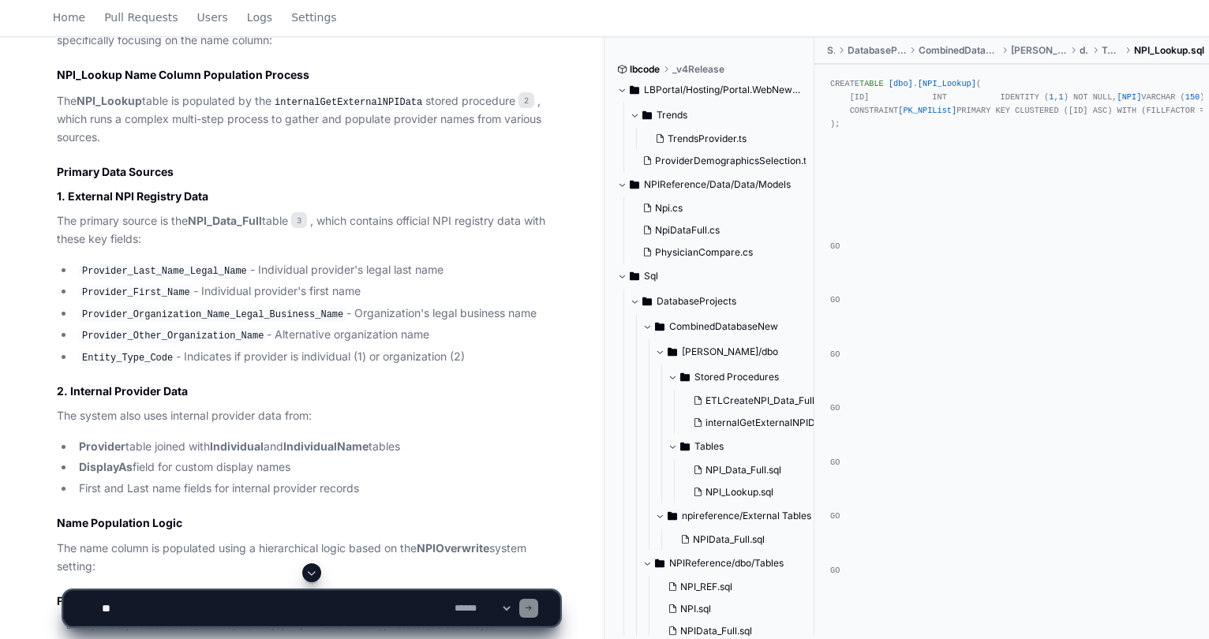
scroll to position [729, 0]
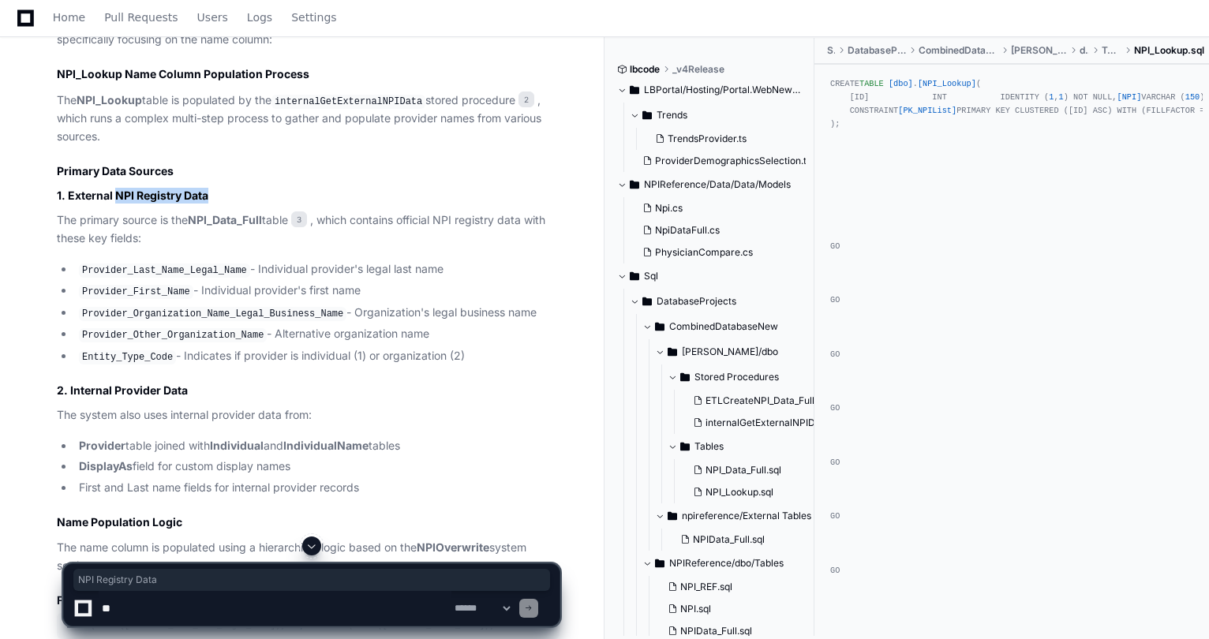
drag, startPoint x: 209, startPoint y: 190, endPoint x: 115, endPoint y: 193, distance: 94.0
click at [115, 193] on h3 "1. External NPI Registry Data" at bounding box center [308, 196] width 503 height 16
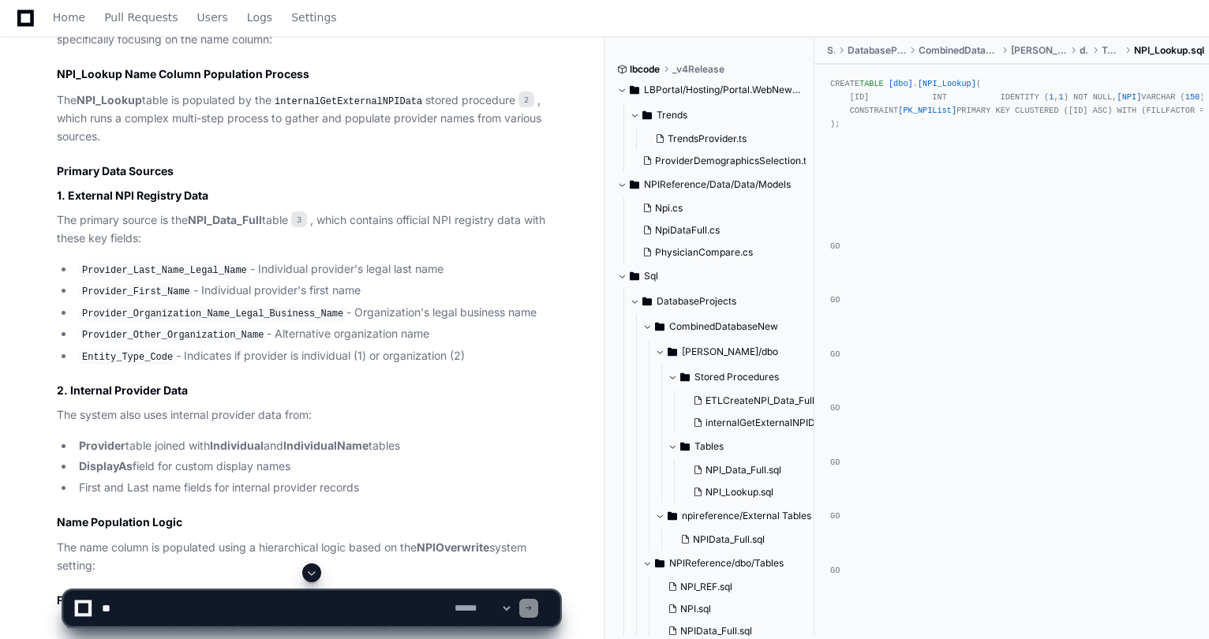
drag, startPoint x: 112, startPoint y: 189, endPoint x: 145, endPoint y: 177, distance: 35.2
click at [145, 177] on h2 "Primary Data Sources" at bounding box center [308, 171] width 503 height 16
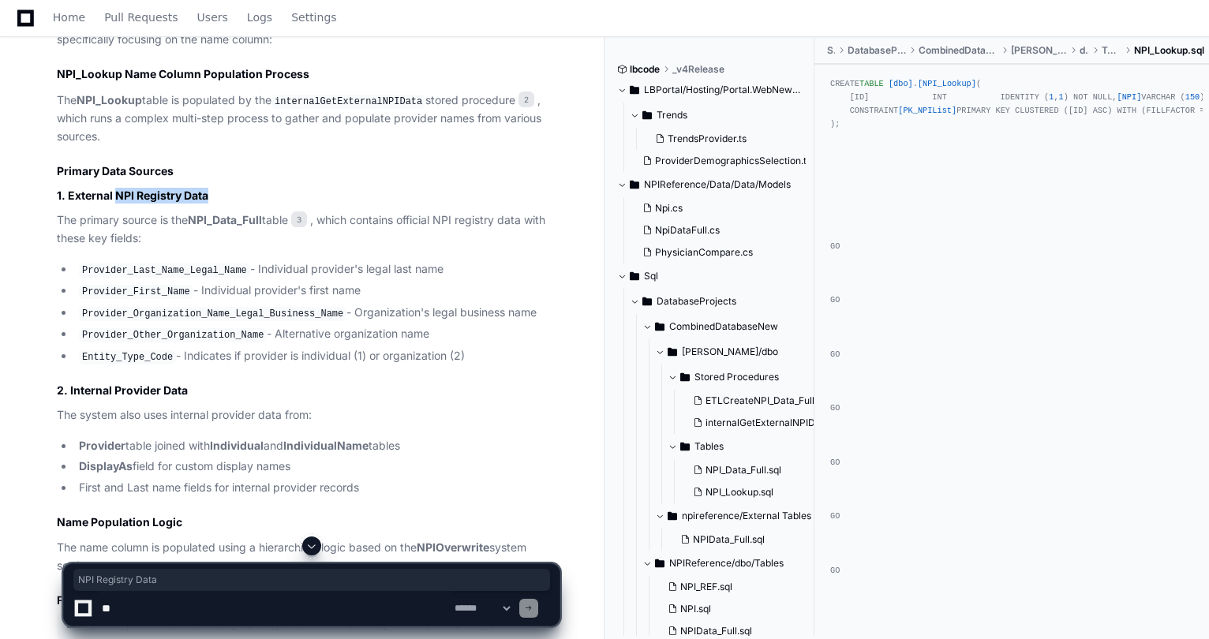
drag, startPoint x: 230, startPoint y: 201, endPoint x: 117, endPoint y: 194, distance: 113.1
click at [117, 194] on h3 "1. External NPI Registry Data" at bounding box center [308, 196] width 503 height 16
copy h3 "NPI Registry Data"
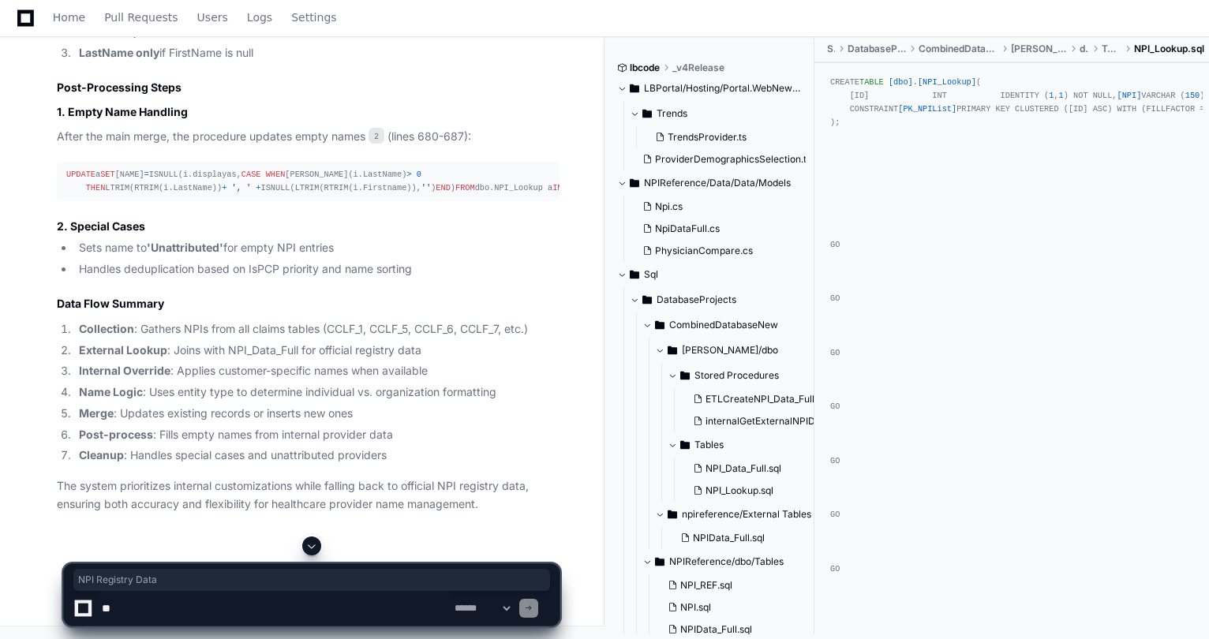
scroll to position [1661, 0]
drag, startPoint x: 303, startPoint y: 350, endPoint x: 230, endPoint y: 352, distance: 72.7
click at [230, 352] on li "External Lookup : Joins with NPI_Data_Full for official registry data" at bounding box center [316, 351] width 485 height 18
copy li "NPI_Data_Full"
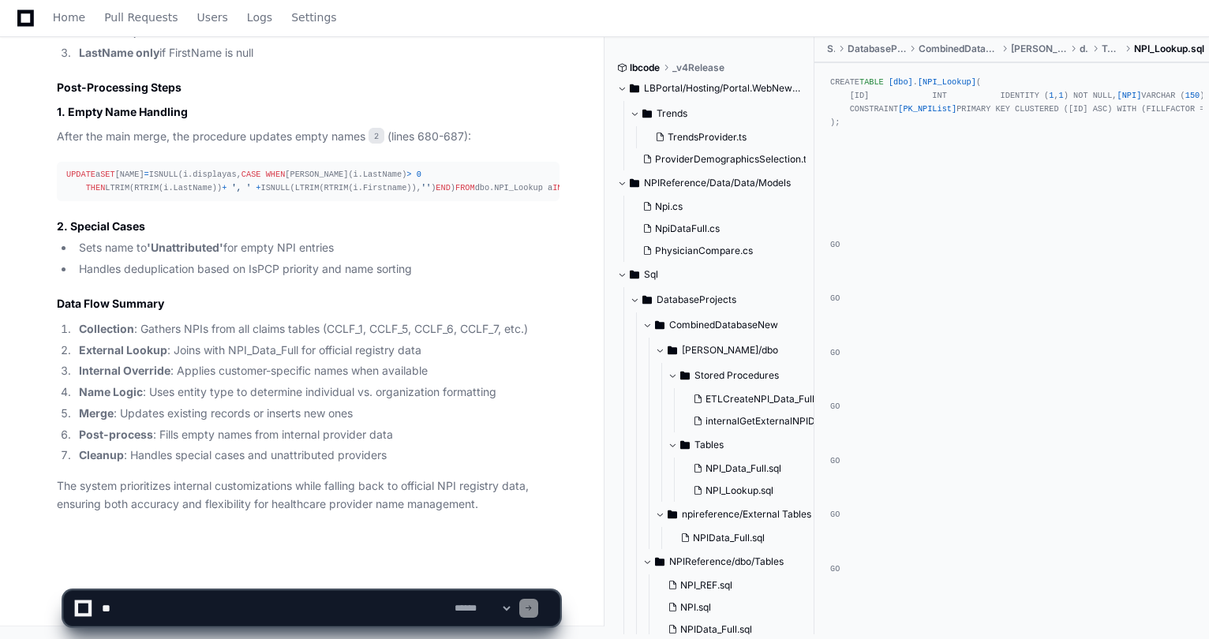
click at [142, 609] on textarea at bounding box center [275, 608] width 353 height 35
paste textarea "**********"
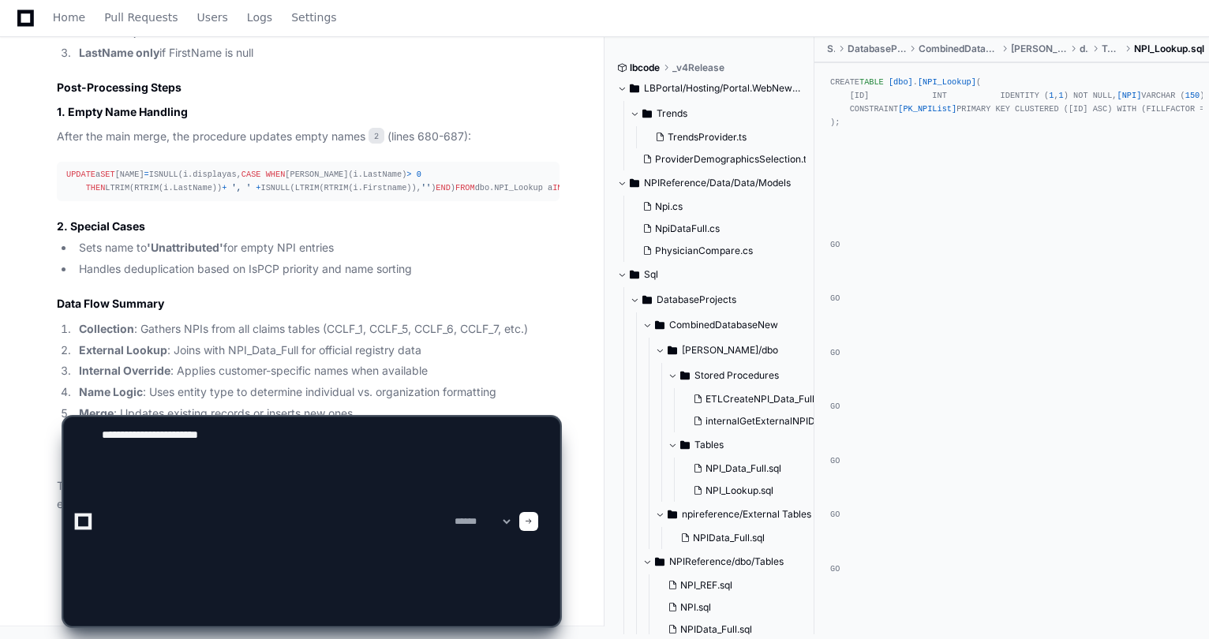
scroll to position [0, 0]
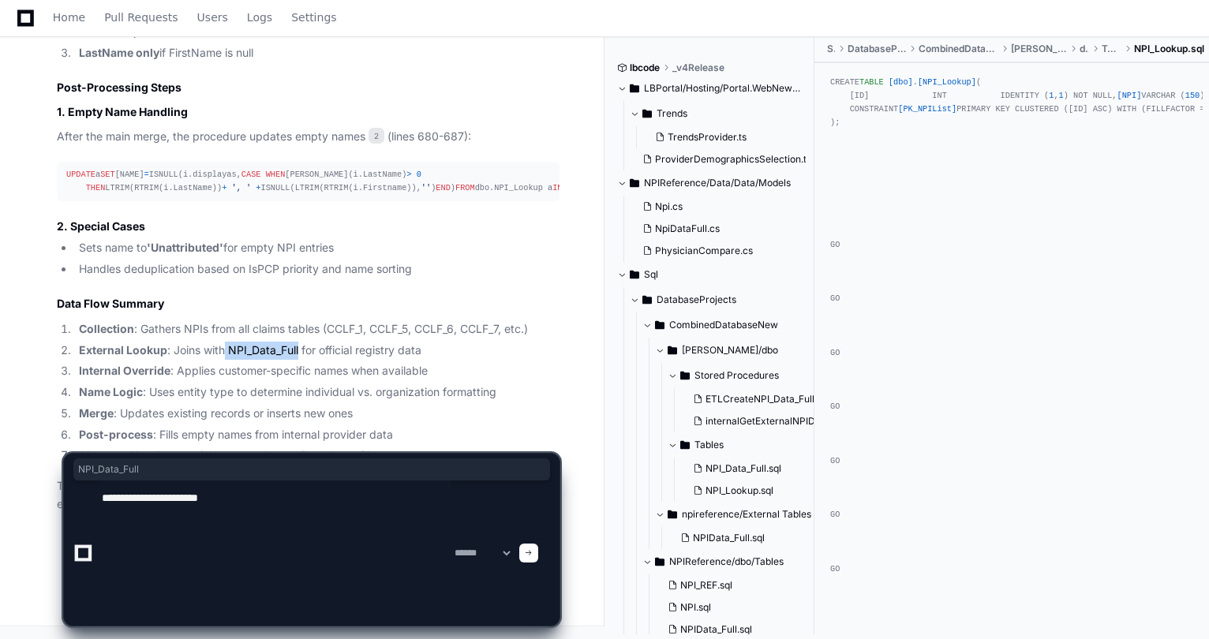
drag, startPoint x: 301, startPoint y: 349, endPoint x: 230, endPoint y: 343, distance: 70.5
click at [225, 346] on li "External Lookup : Joins with NPI_Data_Full for official registry data" at bounding box center [316, 351] width 485 height 18
copy li "NPI_Data_Full"
click at [265, 501] on textarea at bounding box center [275, 553] width 353 height 145
paste textarea "**********"
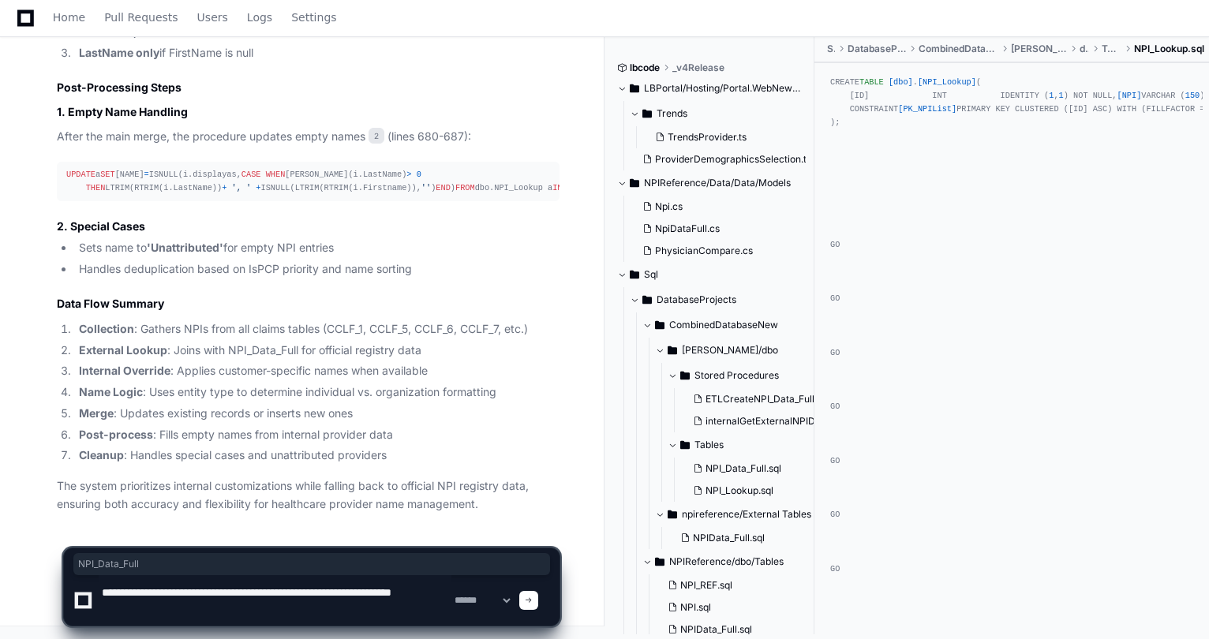
type textarea "**********"
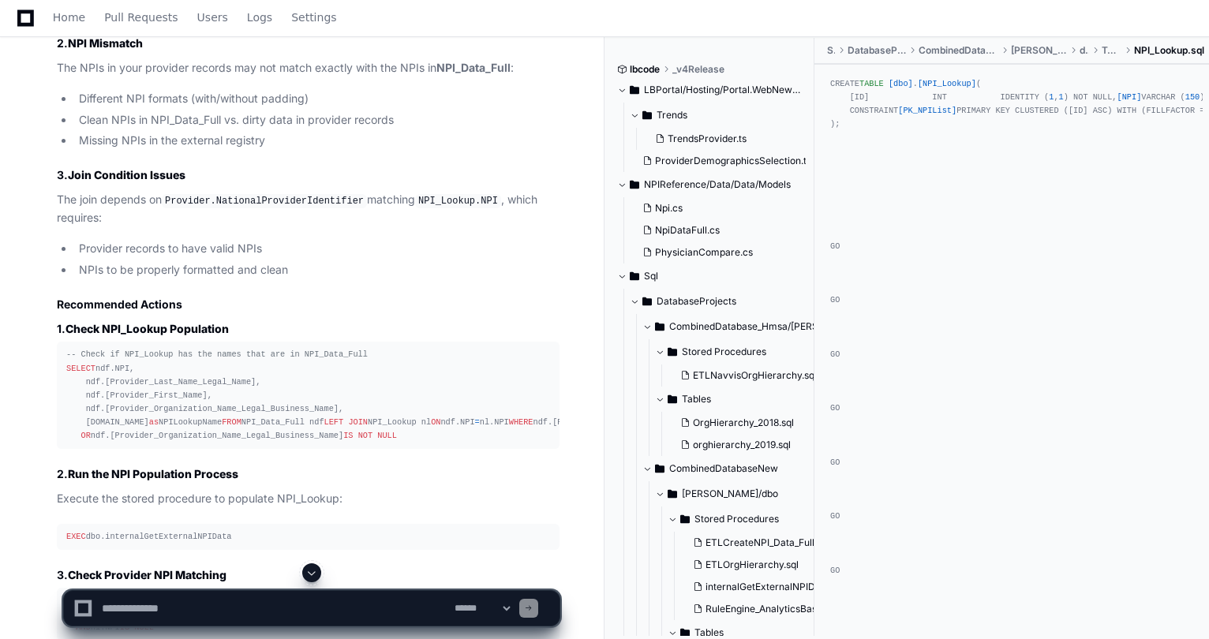
scroll to position [3239, 0]
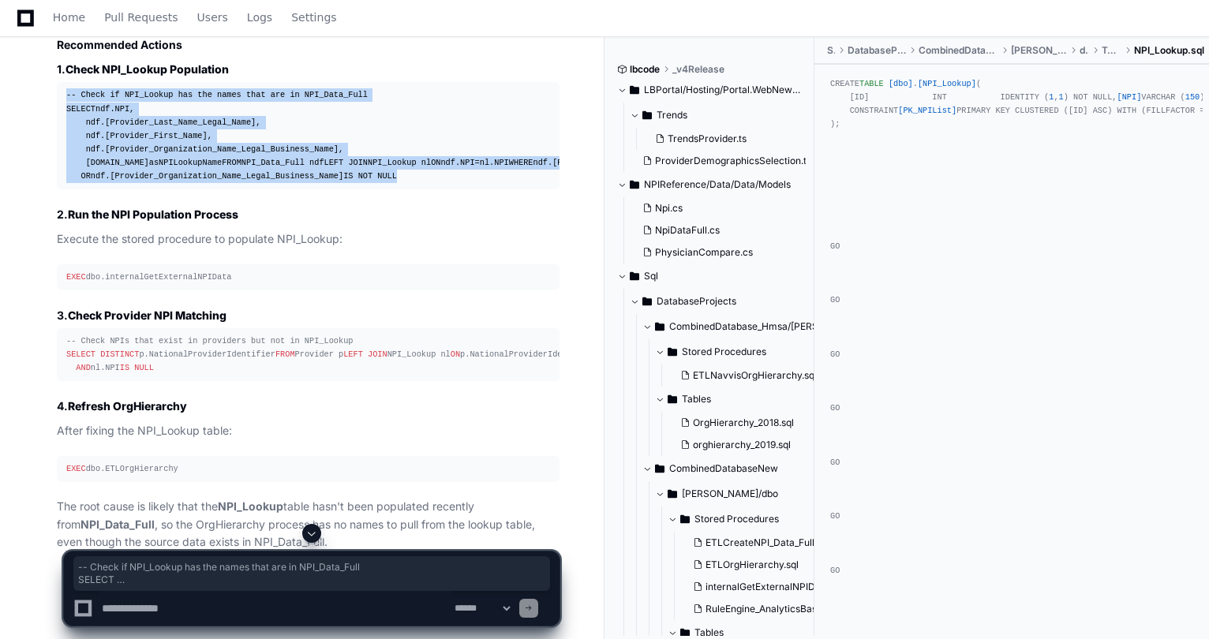
drag, startPoint x: 425, startPoint y: 338, endPoint x: 57, endPoint y: 196, distance: 395.0
click at [57, 189] on pre "-- Check if NPI_Lookup has the names that are in NPI_Data_Full SELECT ndf.NPI, …" at bounding box center [308, 135] width 503 height 107
copy div "-- Check if NPI_Lookup has the names that are in NPI_Data_Full SELECT ndf.NPI, …"
click at [317, 183] on div "-- Check if NPI_Lookup has the names that are in NPI_Data_Full SELECT ndf.NPI, …" at bounding box center [308, 135] width 484 height 95
click at [328, 183] on div "-- Check if NPI_Lookup has the names that are in NPI_Data_Full SELECT ndf.NPI, …" at bounding box center [308, 135] width 484 height 95
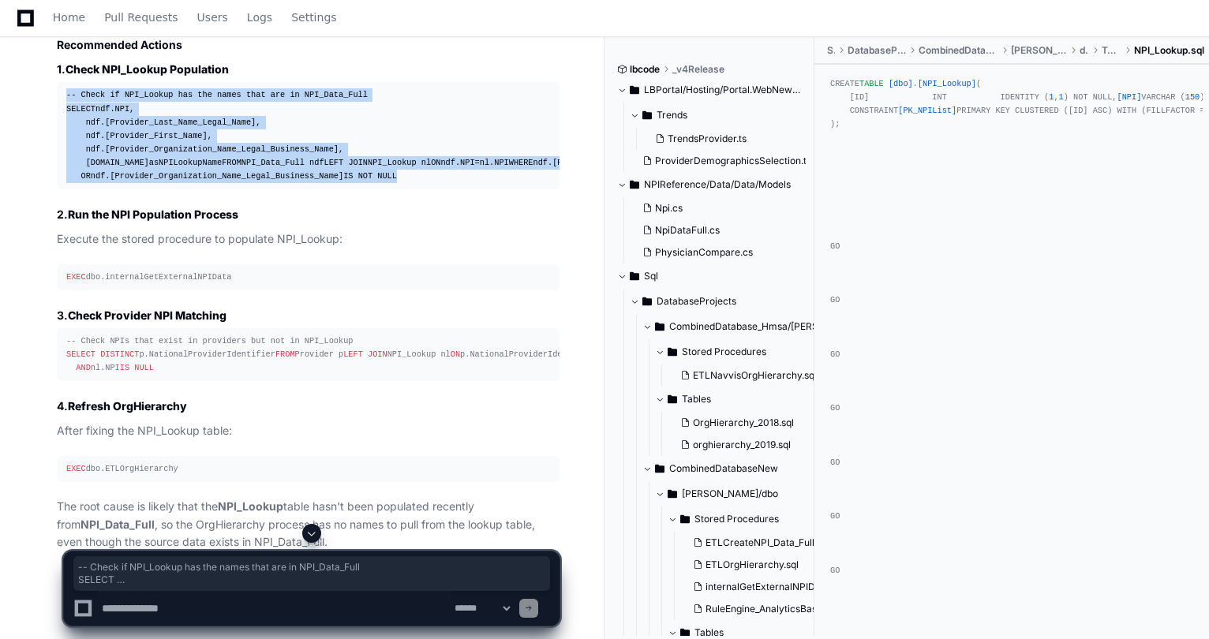
click at [324, 183] on div "-- Check if NPI_Lookup has the names that are in NPI_Data_Full SELECT ndf.NPI, …" at bounding box center [308, 135] width 484 height 95
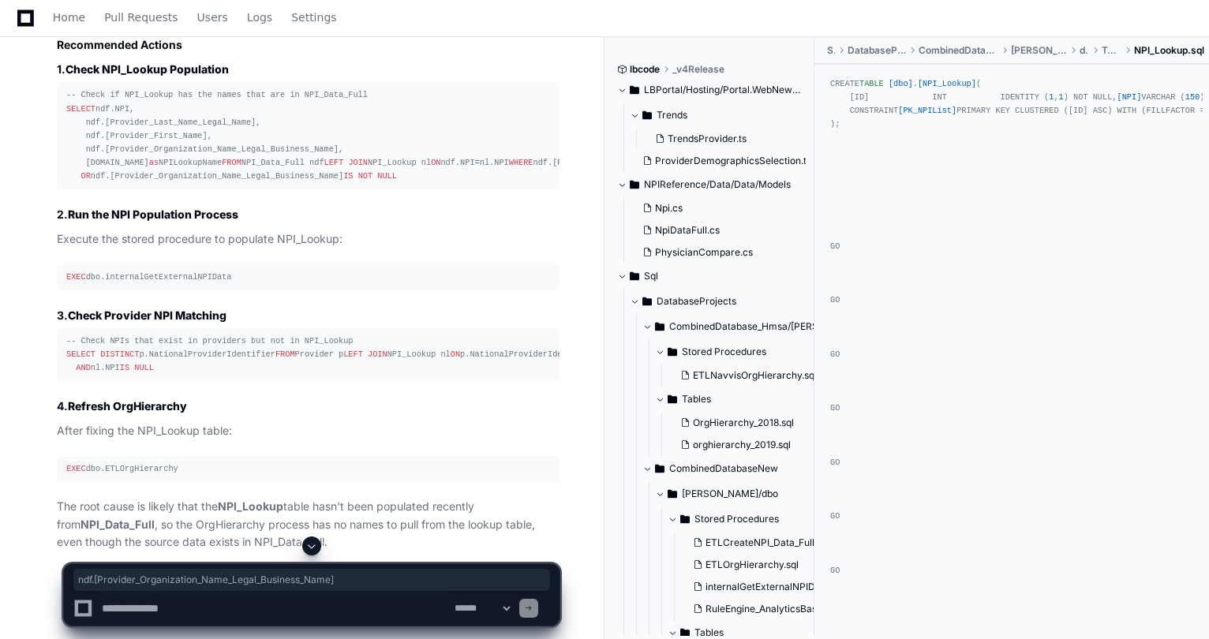
drag, startPoint x: 323, startPoint y: 335, endPoint x: 93, endPoint y: 330, distance: 229.7
click at [93, 183] on div "-- Check if NPI_Lookup has the names that are in NPI_Data_Full SELECT ndf.NPI, …" at bounding box center [308, 135] width 484 height 95
copy div "ndf.[Provider_Organization_Name_Legal_Business_Name]"
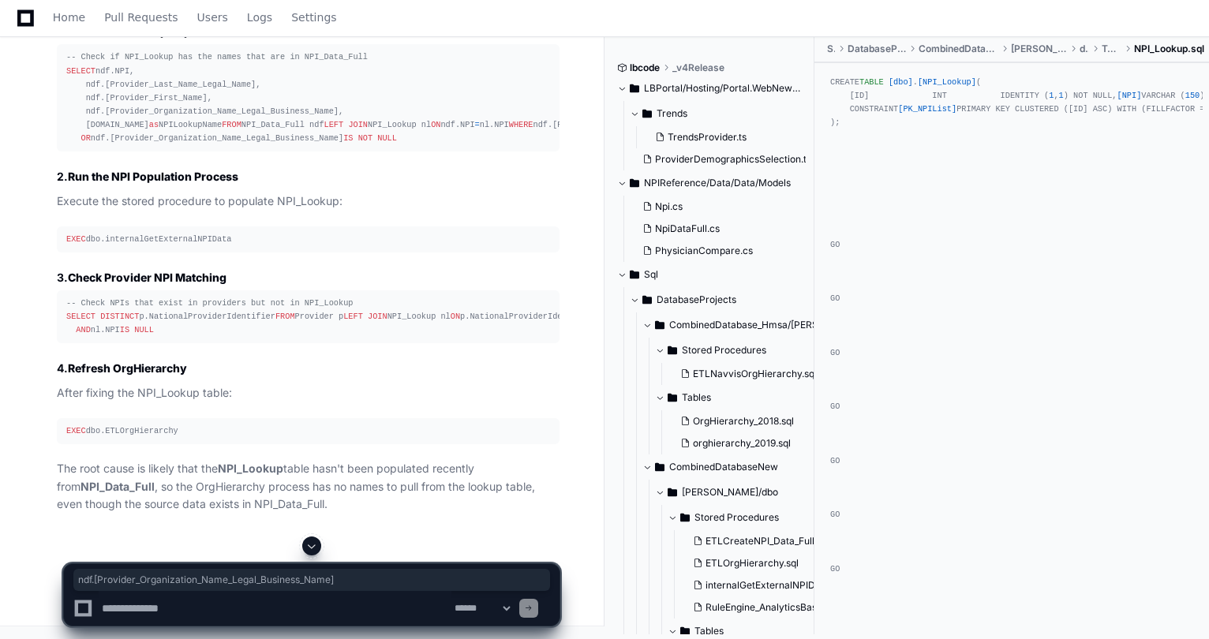
scroll to position [3471, 0]
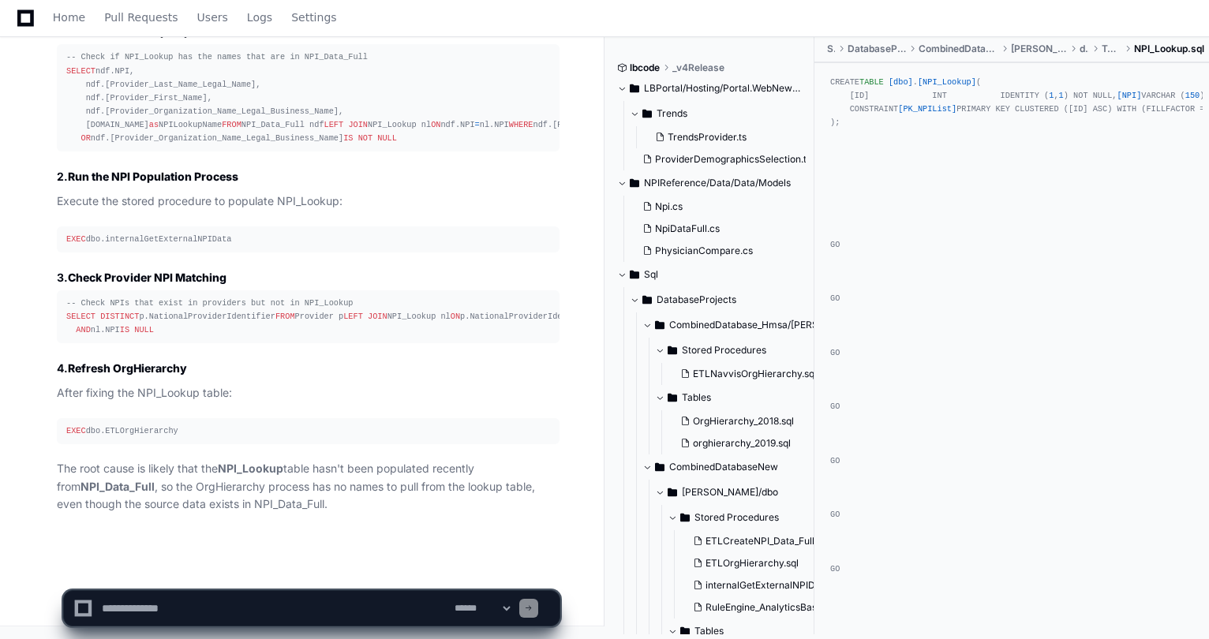
click at [282, 606] on textarea at bounding box center [275, 608] width 353 height 35
paste textarea "**********"
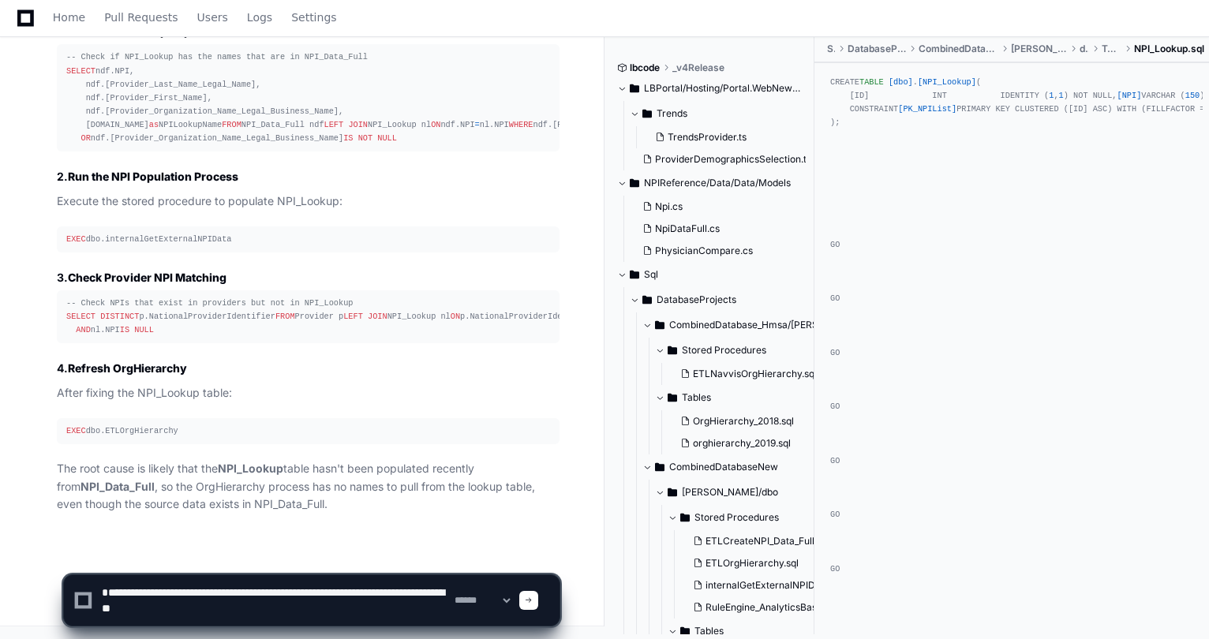
type textarea "**********"
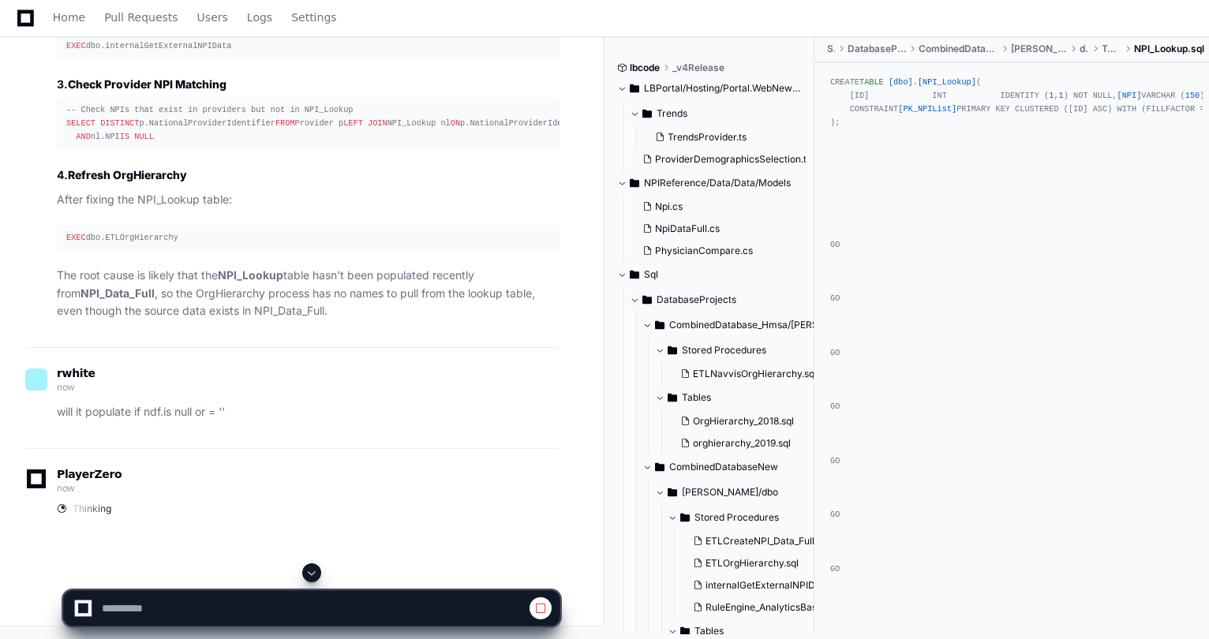
scroll to position [3629, 0]
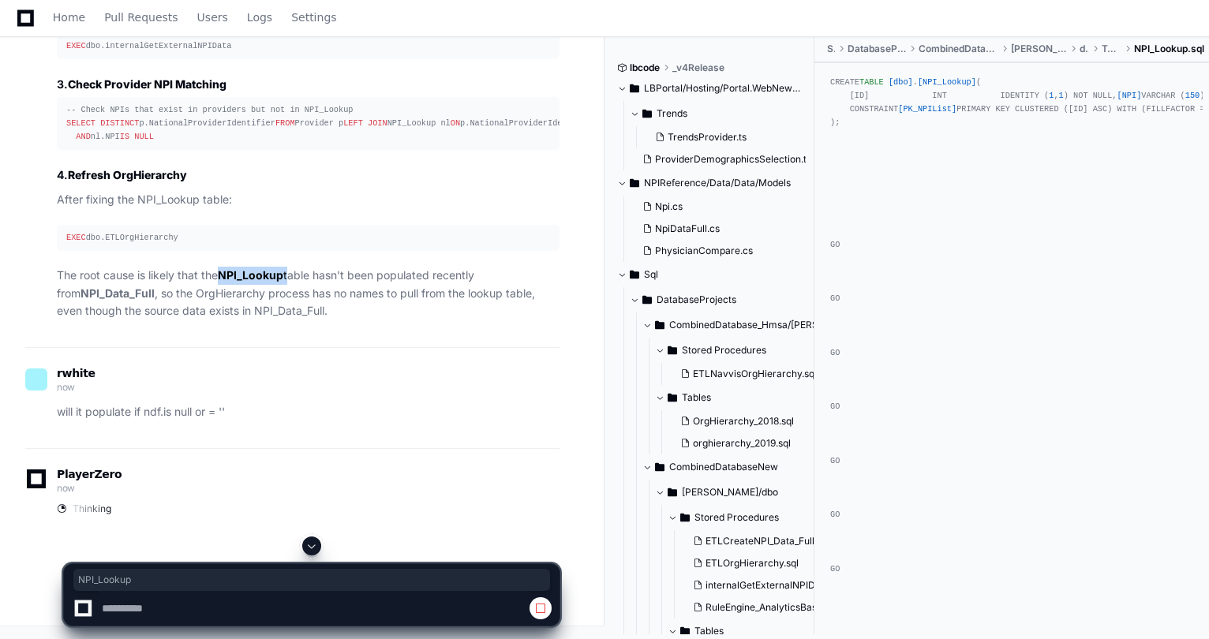
drag, startPoint x: 290, startPoint y: 305, endPoint x: 224, endPoint y: 311, distance: 66.5
click at [224, 311] on p "The root cause is likely that the NPI_Lookup table hasn't been populated recent…" at bounding box center [308, 294] width 503 height 54
copy p "NPI_Lookup"
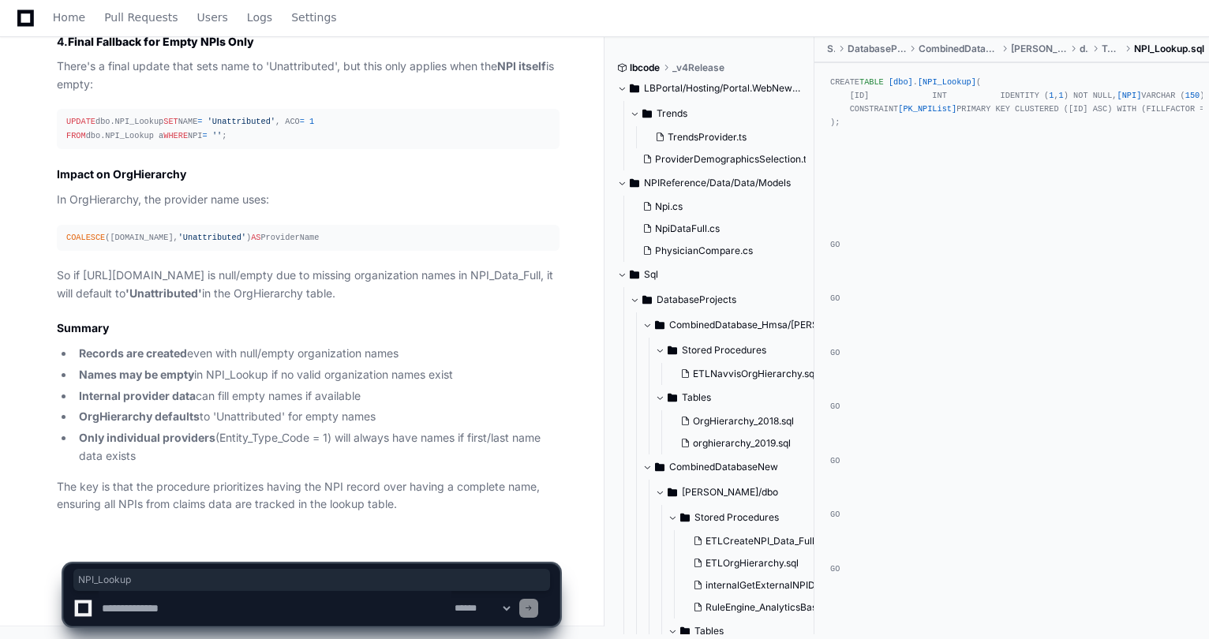
scroll to position [4922, 0]
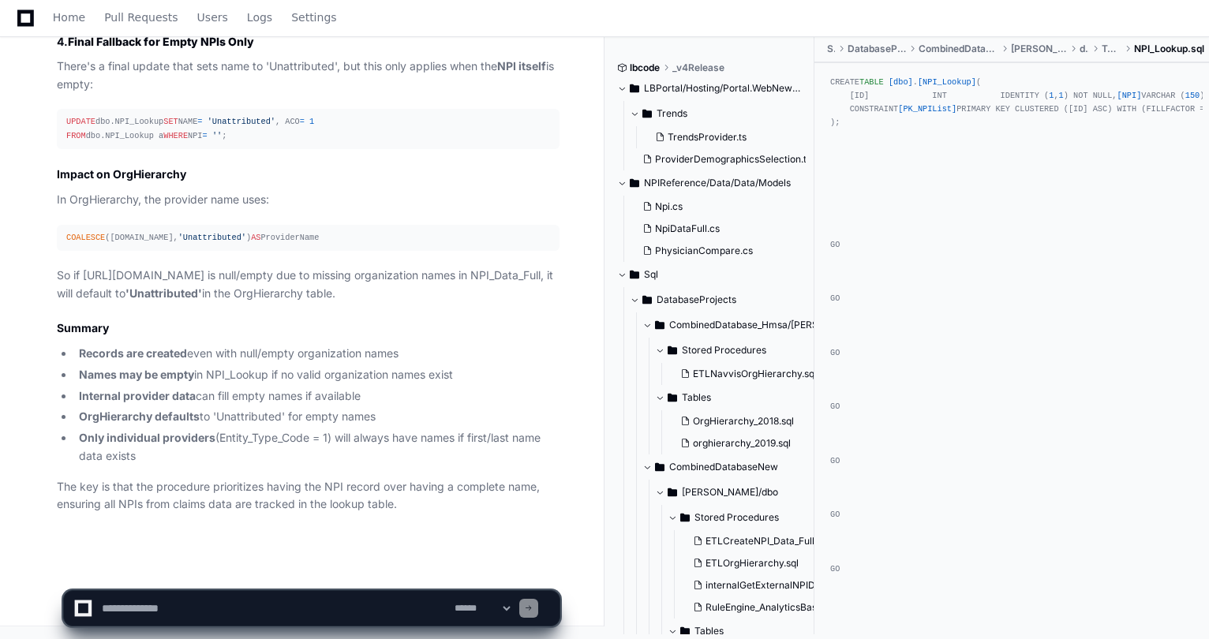
click at [139, 603] on textarea at bounding box center [275, 608] width 353 height 35
type textarea "*"
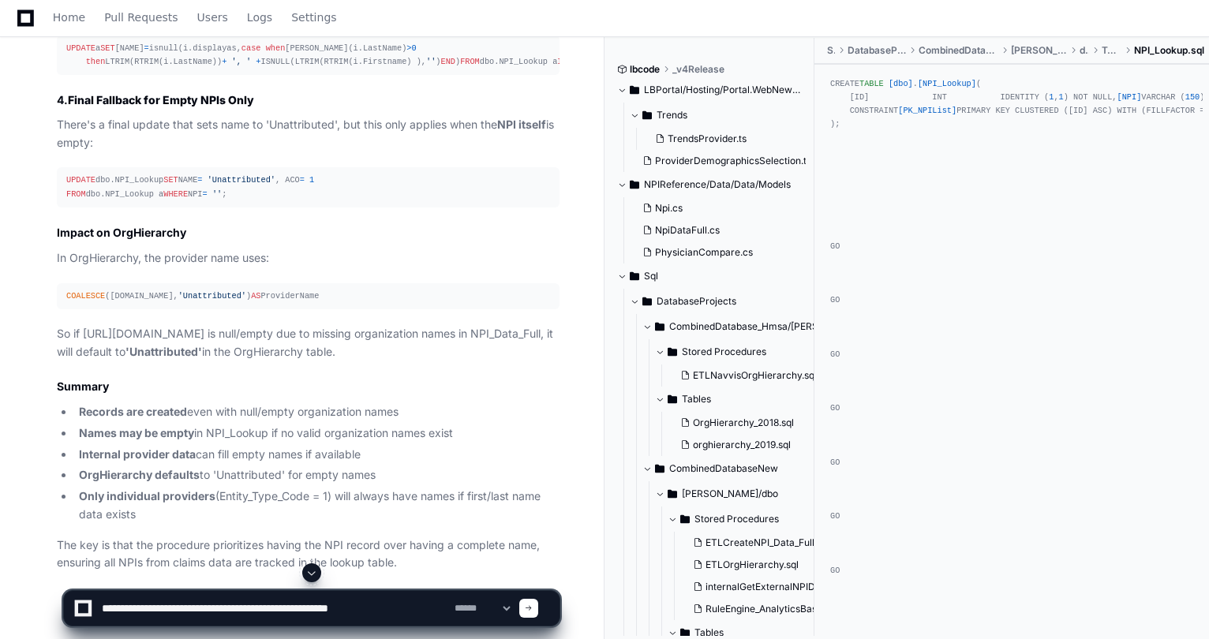
scroll to position [4448, 0]
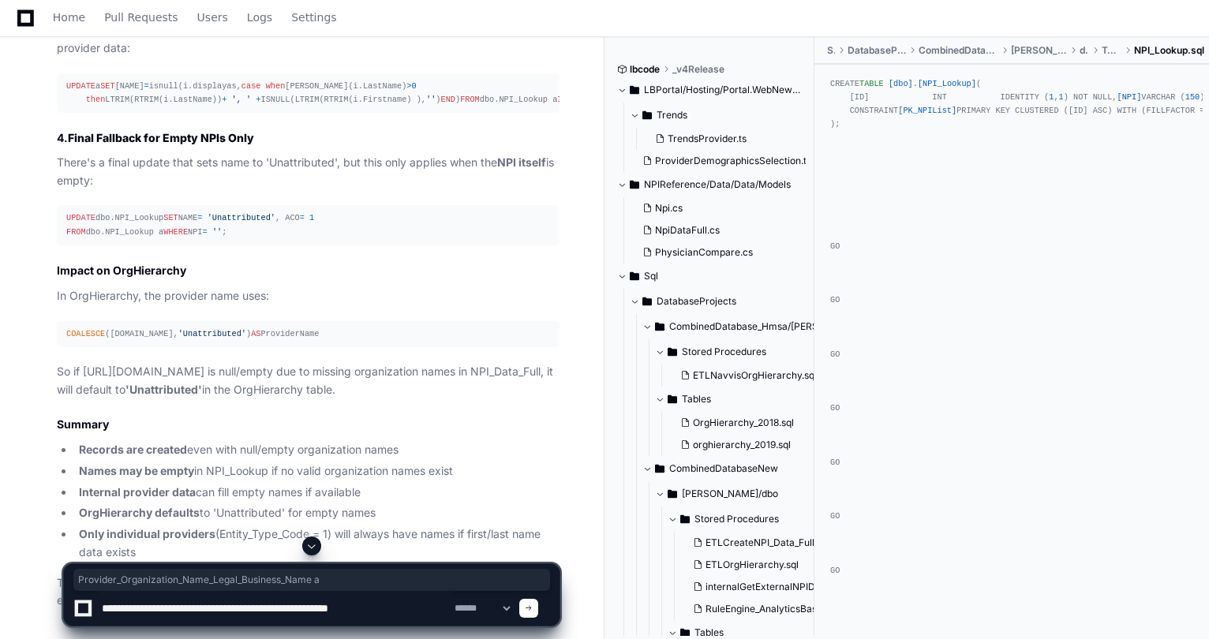
drag, startPoint x: 348, startPoint y: 212, endPoint x: 95, endPoint y: 204, distance: 253.5
copy p "Provider_Organization_Name_Legal_Business_Name a"
click at [417, 611] on textarea at bounding box center [275, 608] width 353 height 35
paste textarea "**********"
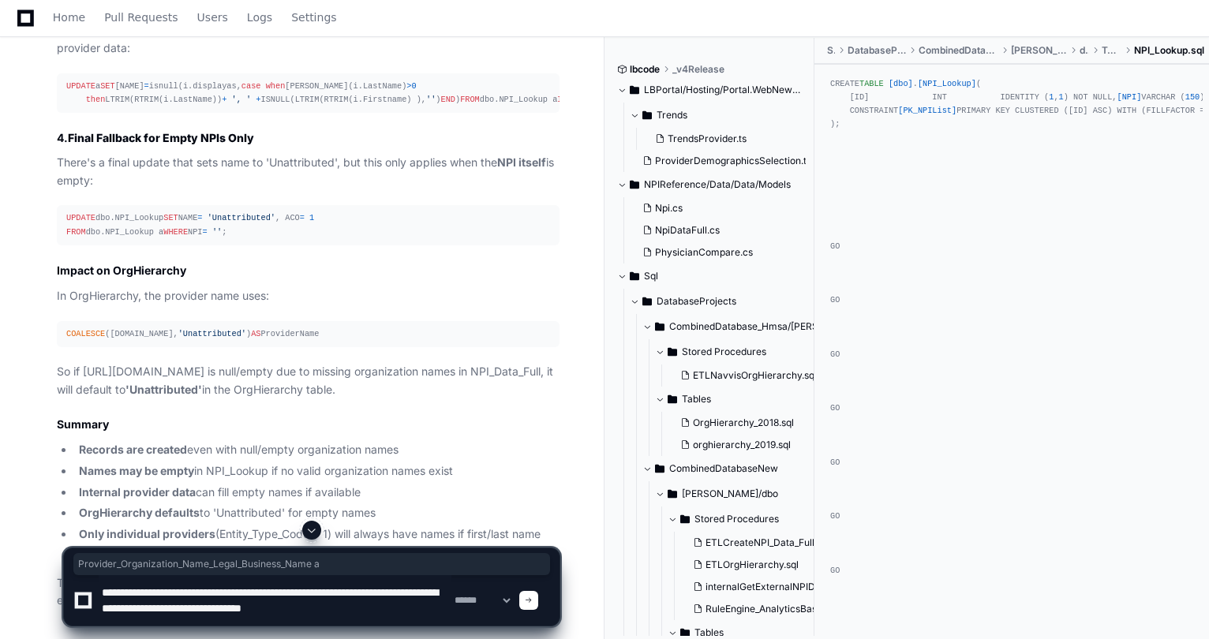
scroll to position [5, 0]
type textarea "**********"
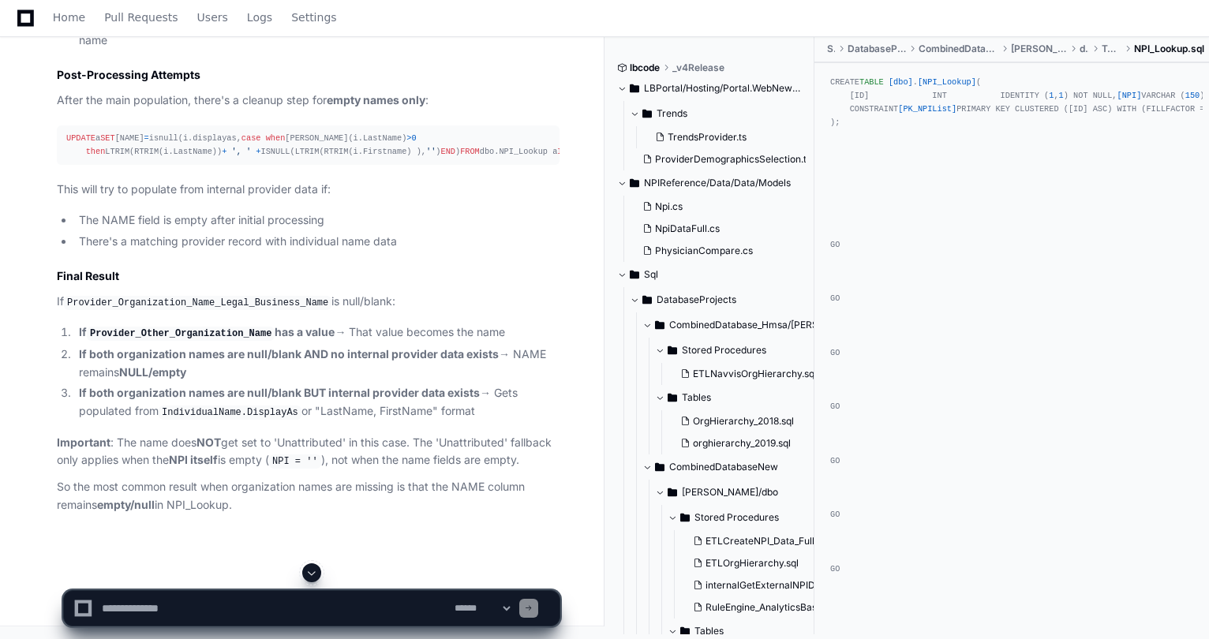
scroll to position [6268, 0]
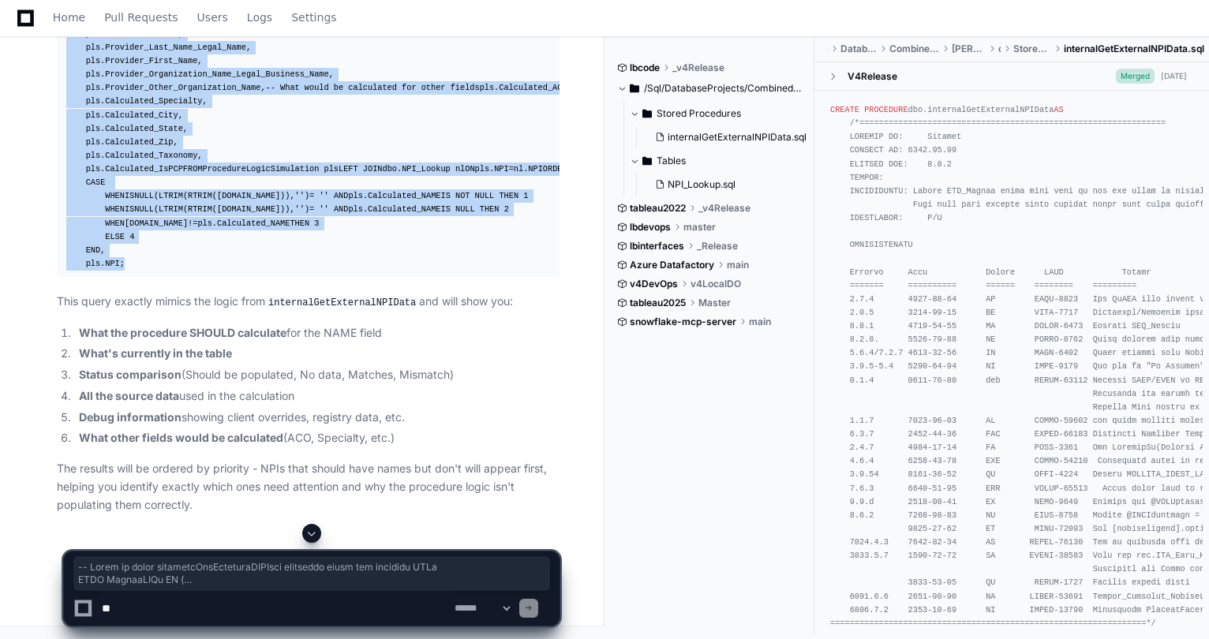
scroll to position [27413, 0]
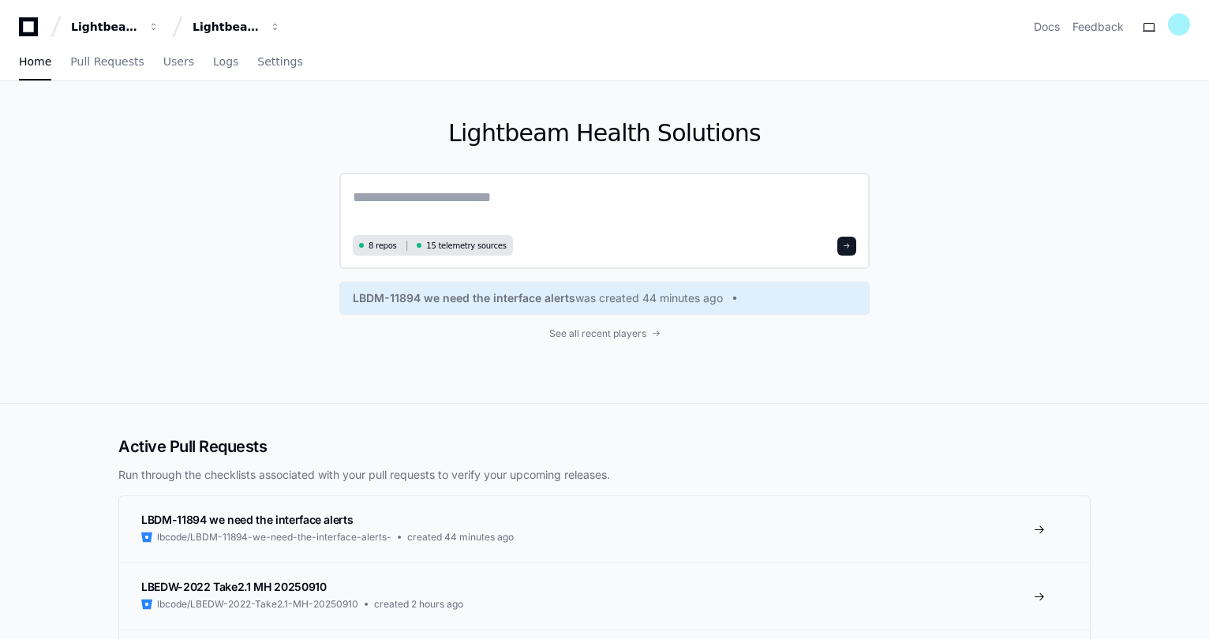
click at [417, 199] on textarea at bounding box center [605, 208] width 504 height 44
type textarea "**********"
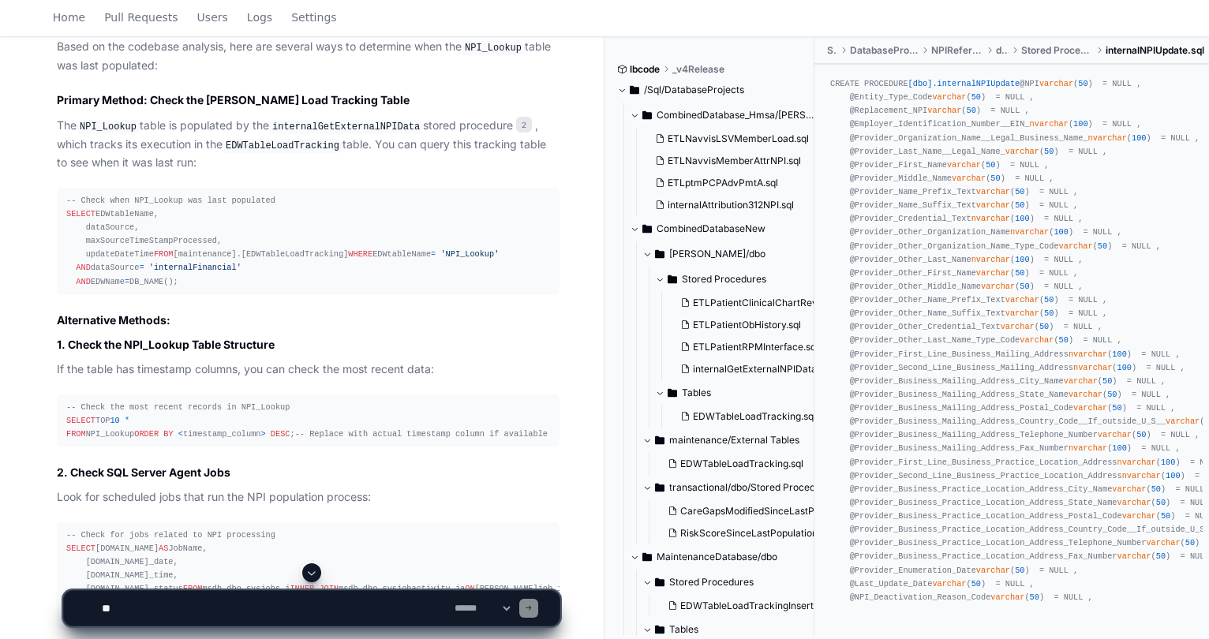
scroll to position [710, 0]
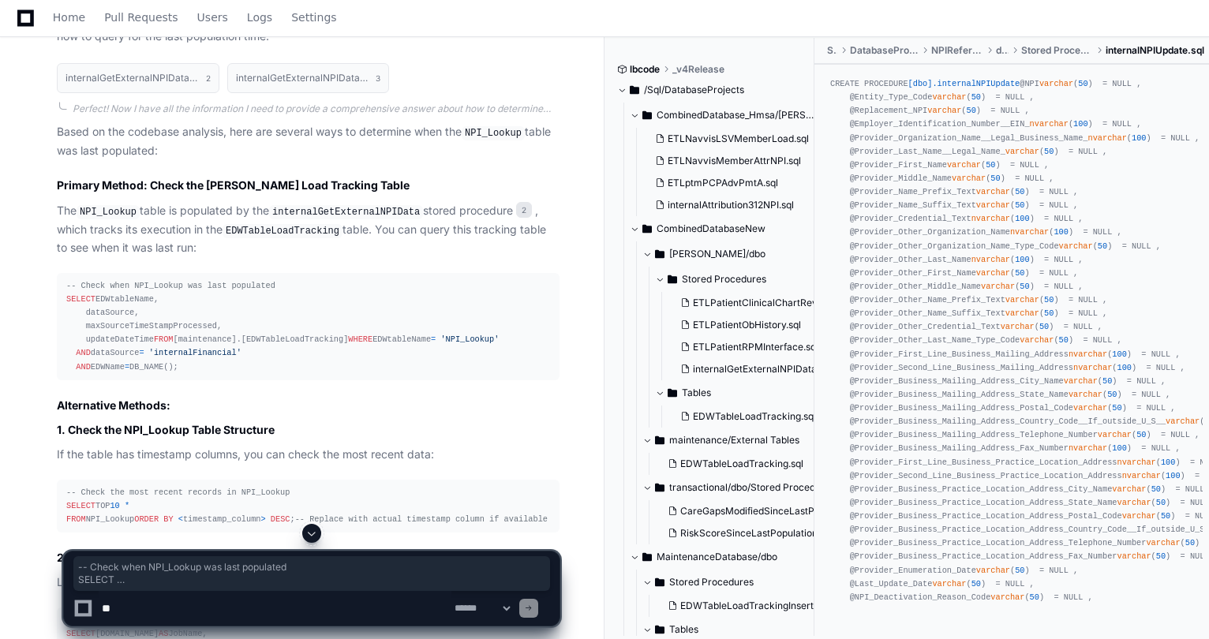
drag, startPoint x: 248, startPoint y: 409, endPoint x: 66, endPoint y: 280, distance: 222.5
click at [66, 280] on div "-- Check when NPI_Lookup was last populated SELECT EDWtableName, dataSource, ma…" at bounding box center [308, 326] width 484 height 95
copy div "-- Check when NPI_Lookup was last populated SELECT EDWtableName, dataSource, ma…"
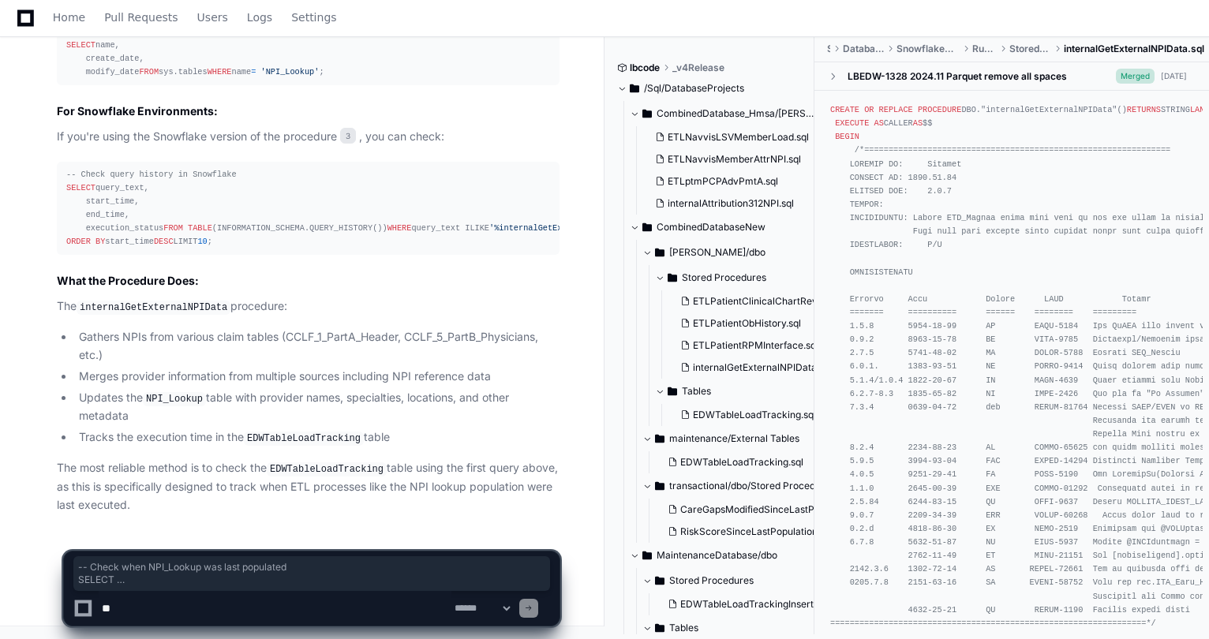
scroll to position [1642, 0]
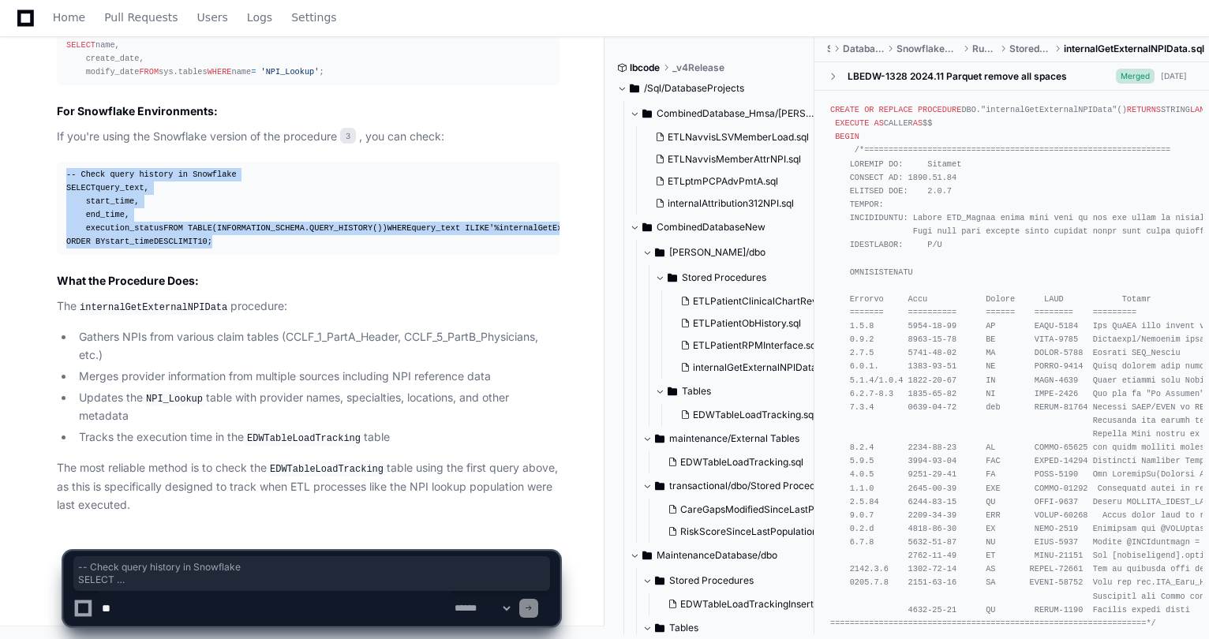
drag, startPoint x: 161, startPoint y: 240, endPoint x: 43, endPoint y: 118, distance: 169.7
copy div "-- Check query history in Snowflake SELECT query_text, start_time, end_time, ex…"
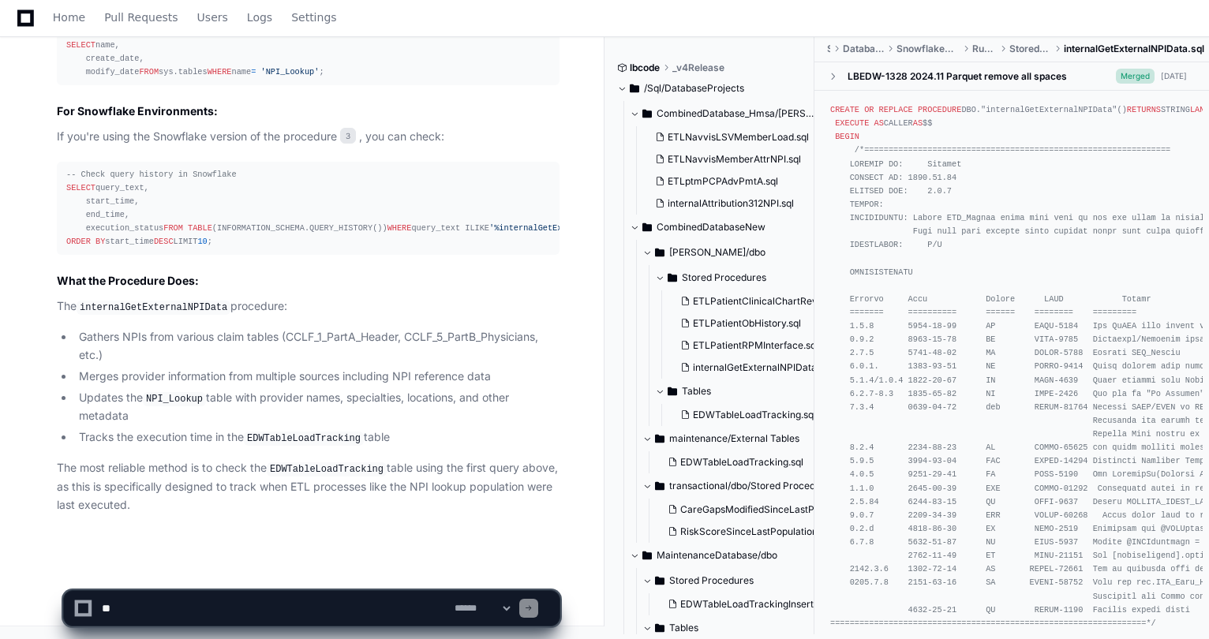
click at [189, 618] on textarea at bounding box center [275, 608] width 353 height 35
type textarea "**********"
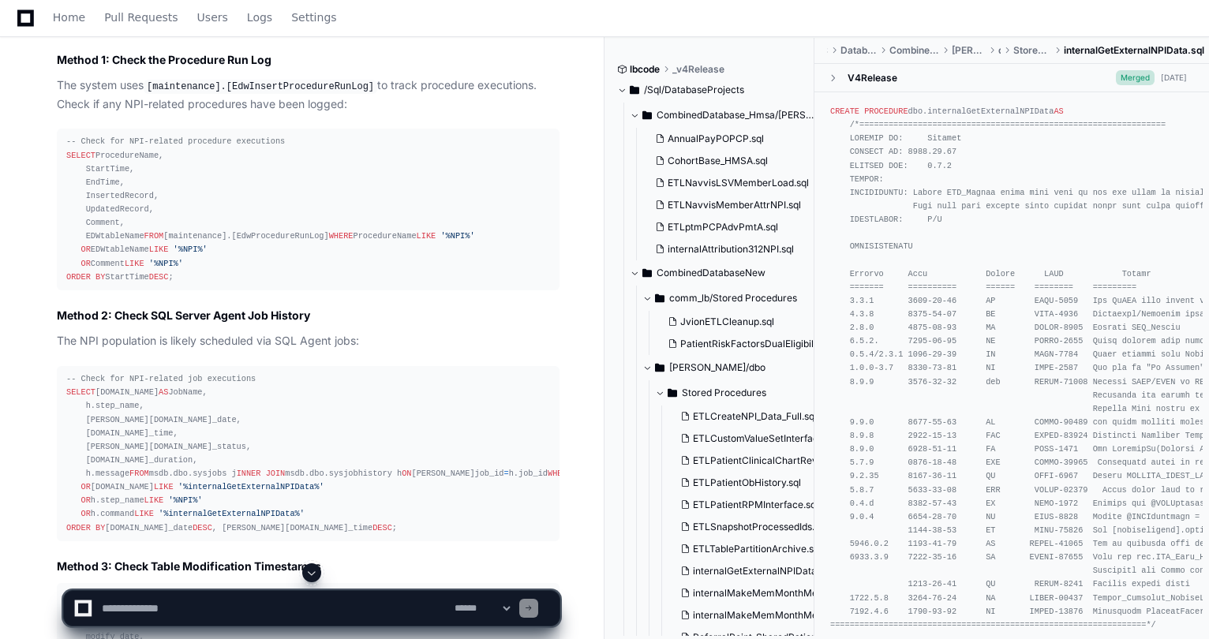
scroll to position [2740, 0]
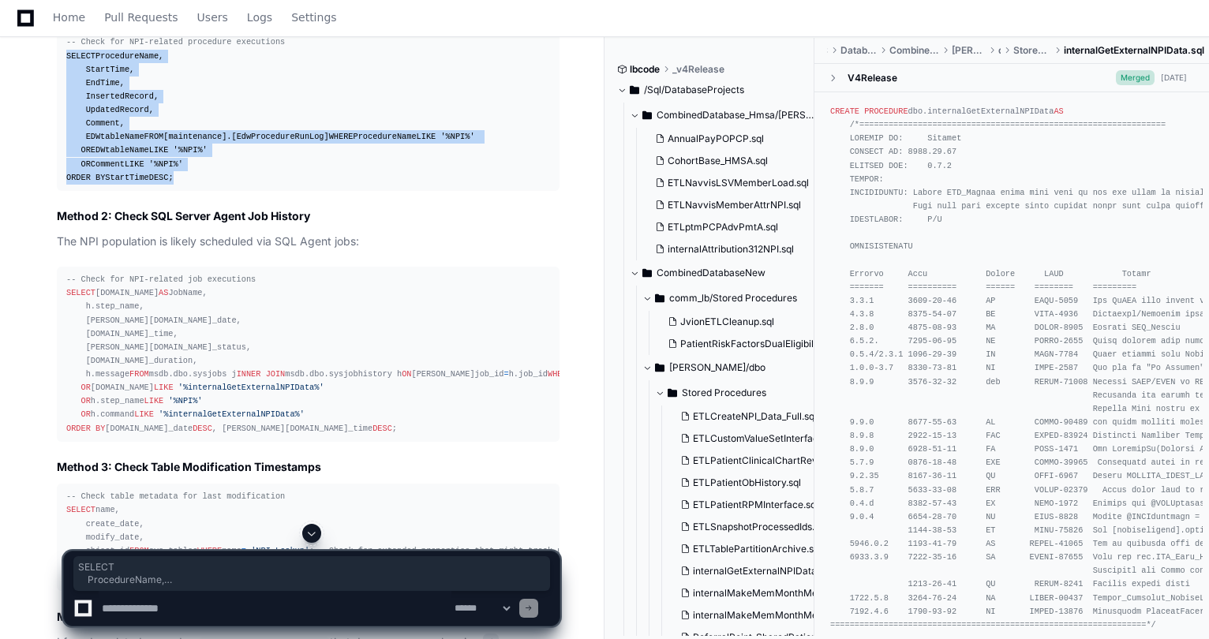
drag, startPoint x: 226, startPoint y: 391, endPoint x: 67, endPoint y: 236, distance: 221.6
click at [67, 184] on div "-- Check for NPI-related procedure executions SELECT ProcedureName, StartTime, …" at bounding box center [308, 110] width 484 height 148
copy div "SELECT ProcedureName, StartTime, EndTime, InsertedRecord, UpdatedRecord, Commen…"
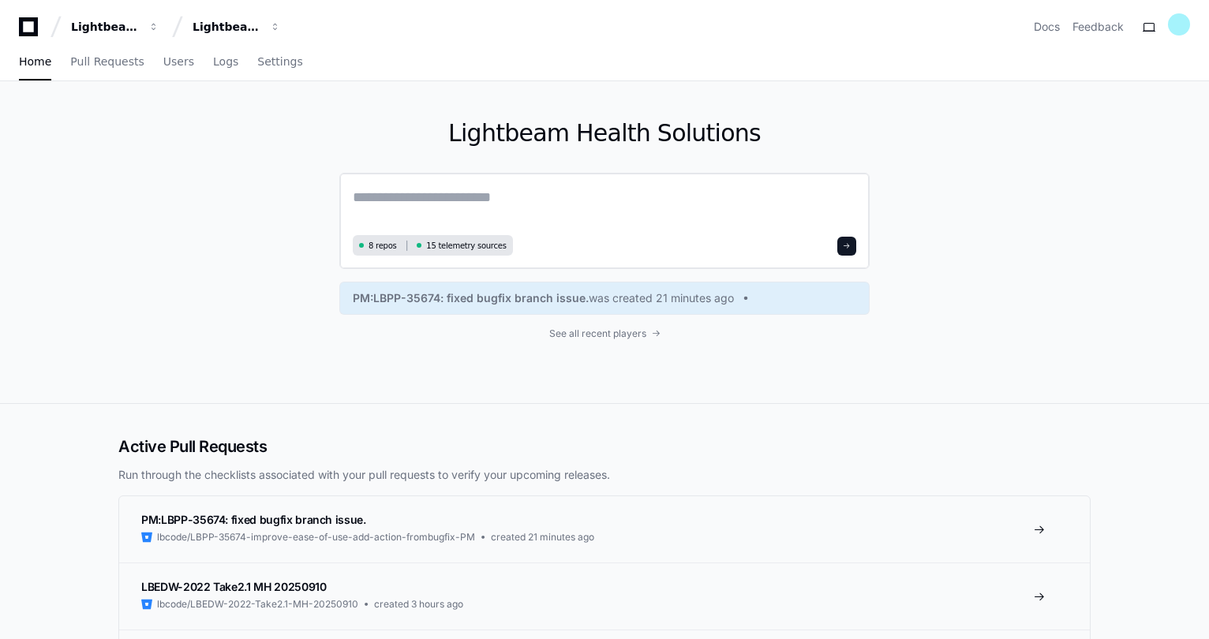
click at [447, 201] on textarea at bounding box center [605, 208] width 504 height 44
paste textarea "**********"
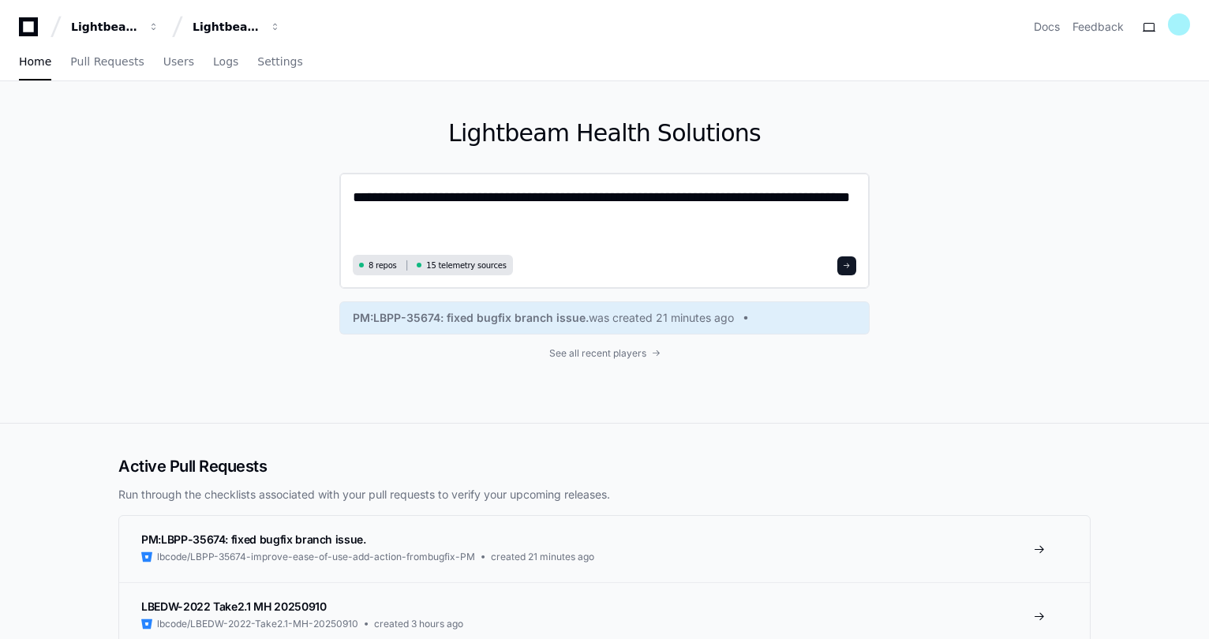
type textarea "**********"
